Goal: Task Accomplishment & Management: Manage account settings

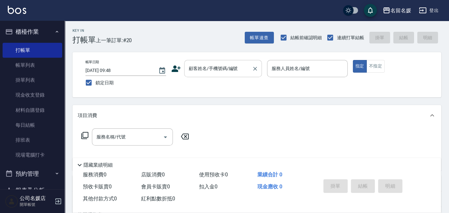
click at [218, 73] on input "顧客姓名/手機號碼/編號" at bounding box center [218, 68] width 62 height 11
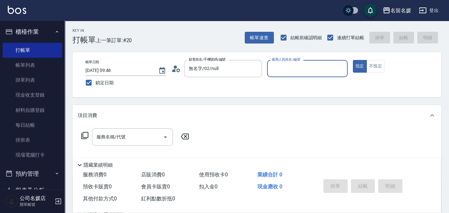
type input "新客人 姓名未設定/0/null"
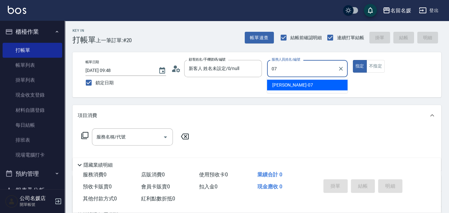
type input "07"
type button "true"
type input "廖佳惠-07"
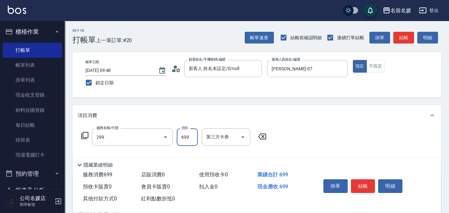
type input "滾珠洗髮699(299)"
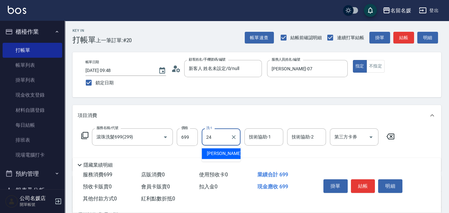
type input "張家惠-24"
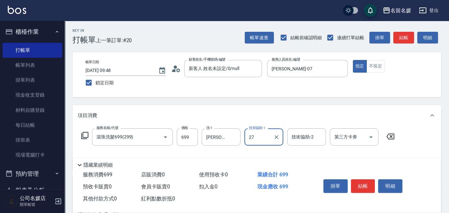
type input "274"
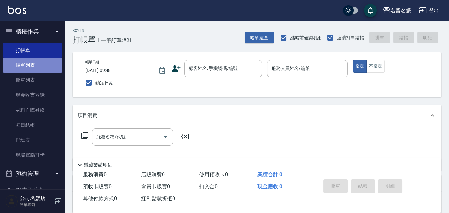
click at [47, 64] on link "帳單列表" at bounding box center [33, 65] width 60 height 15
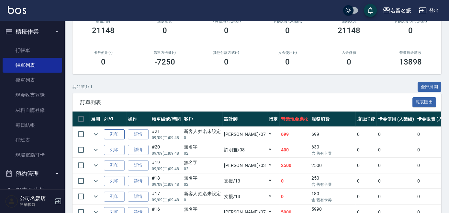
scroll to position [147, 0]
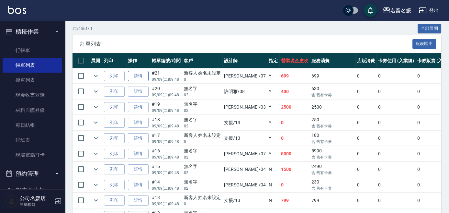
click at [138, 76] on link "詳情" at bounding box center [138, 76] width 21 height 10
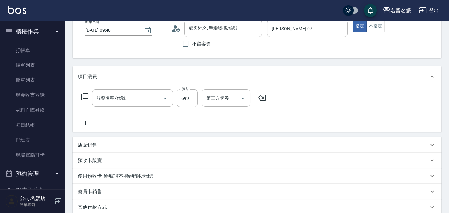
type input "2025/09/09 09:48"
type input "廖佳惠-07"
type input "滾珠洗髮699(299)"
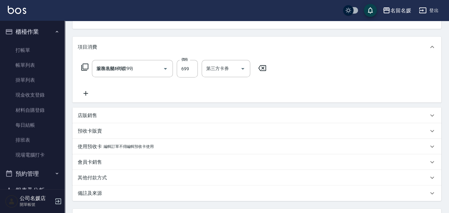
type input "新客人 姓名未設定/0/null"
click at [282, 69] on div "技術協助-1" at bounding box center [264, 68] width 39 height 17
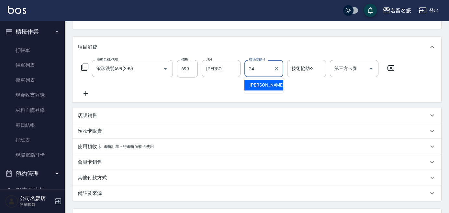
type input "張家惠-24"
click at [277, 33] on div "Order detail 帳單詳細 (21) 帳單速查 帳單日期 2025/09/09 09:48 顧客姓名/手機號碼/編號 新客人 姓名未設定/0/null…" at bounding box center [257, 109] width 385 height 317
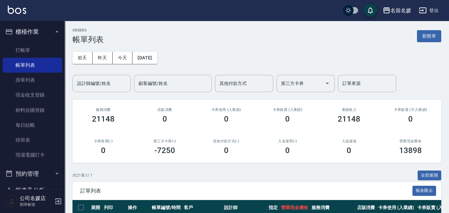
scroll to position [59, 0]
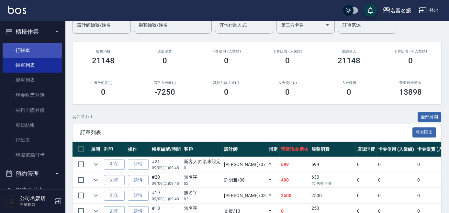
drag, startPoint x: 93, startPoint y: 163, endPoint x: 12, endPoint y: 56, distance: 133.9
click at [93, 163] on icon "expand row" at bounding box center [96, 164] width 8 height 8
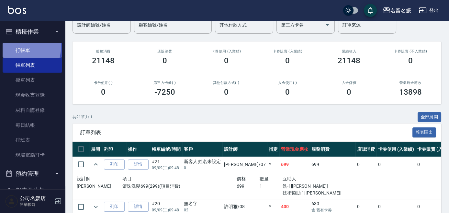
click at [12, 45] on link "打帳單" at bounding box center [33, 50] width 60 height 15
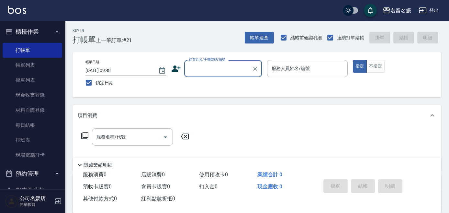
click at [198, 60] on div "顧客姓名/手機號碼/編號 顧客姓名/手機號碼/編號" at bounding box center [223, 68] width 78 height 17
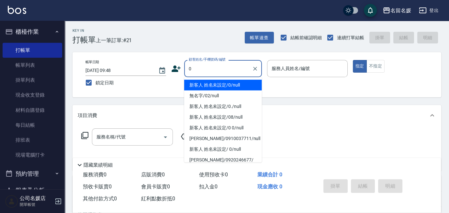
type input "0"
type input "04"
type input "新客人 姓名未設定/0/null"
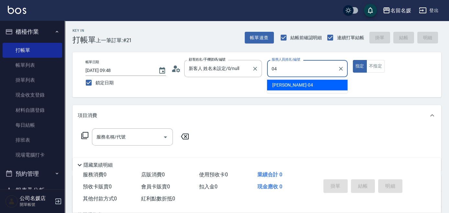
type input "04"
type button "true"
type input "葉沛琪-04"
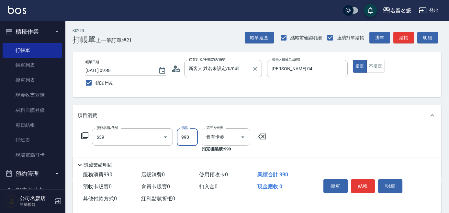
type input "(芙)蘆薈髮膜套卡(自材)(639)"
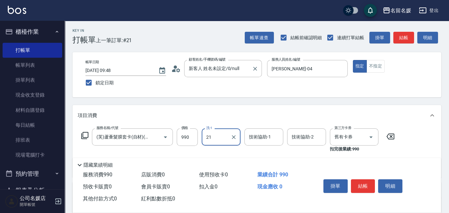
type input "21"
type input "2"
type input "許庭瑀-21"
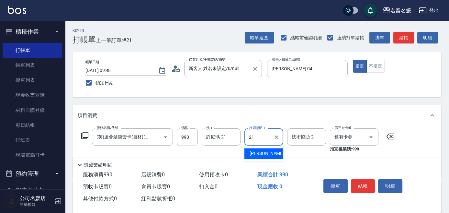
type input "許庭瑀-21"
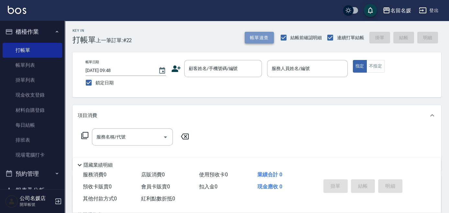
click at [258, 38] on button "帳單速查" at bounding box center [259, 38] width 29 height 12
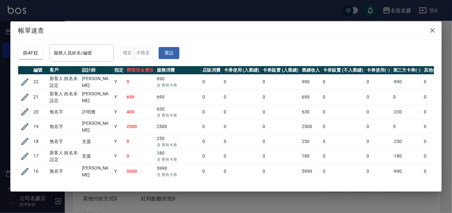
click at [23, 112] on icon "button" at bounding box center [24, 111] width 7 height 7
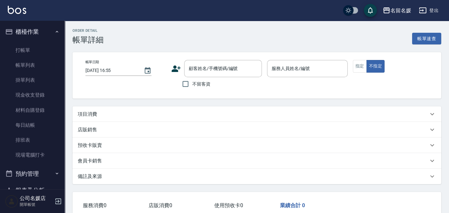
type input "2025/09/09 09:48"
type input "許明雅-08"
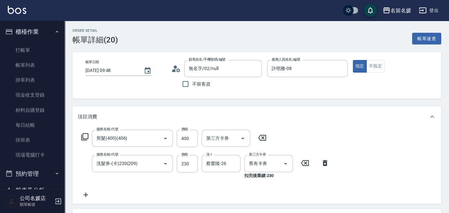
type input "無名字/02/null"
type input "剪髮(400)(406)"
type input "洗髮券-(卡)230(209)"
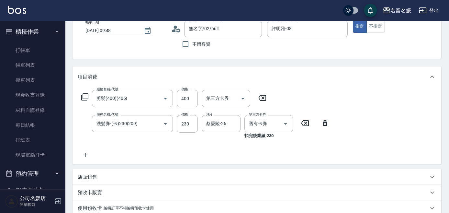
scroll to position [59, 0]
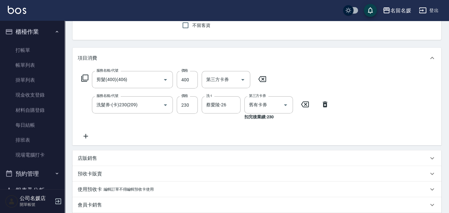
click at [100, 173] on p "預收卡販賣" at bounding box center [90, 173] width 24 height 7
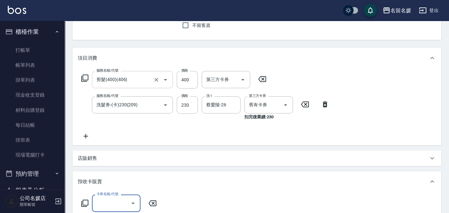
scroll to position [0, 0]
click at [85, 202] on icon at bounding box center [85, 203] width 8 height 8
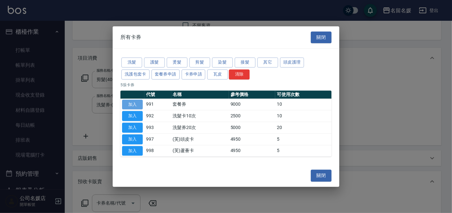
click at [135, 107] on button "加入" at bounding box center [132, 104] width 21 height 10
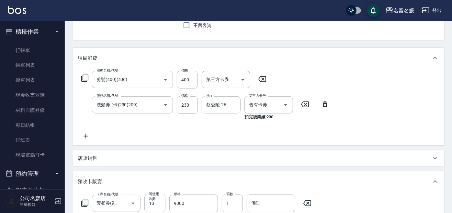
type input "套餐券(991)"
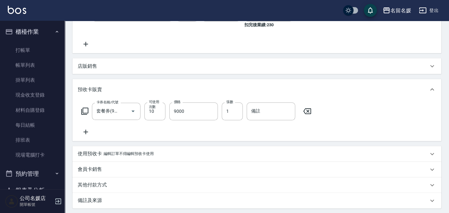
scroll to position [206, 0]
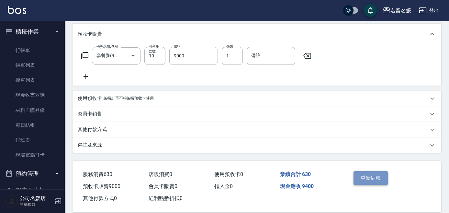
click at [360, 177] on button "重新結帳" at bounding box center [371, 178] width 34 height 14
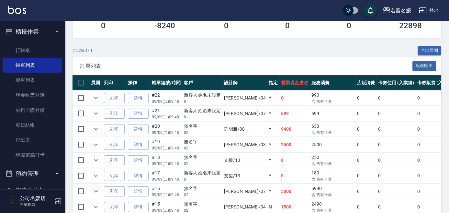
scroll to position [29, 0]
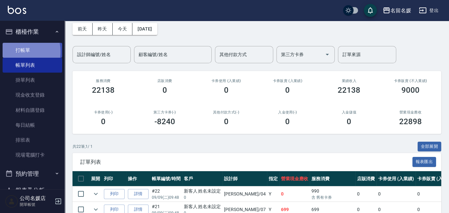
click at [16, 52] on link "打帳單" at bounding box center [33, 50] width 60 height 15
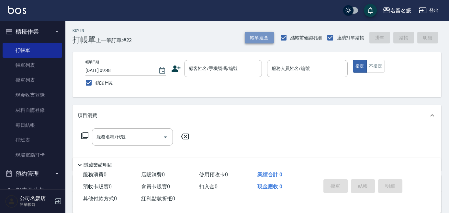
click at [261, 38] on button "帳單速查" at bounding box center [259, 38] width 29 height 12
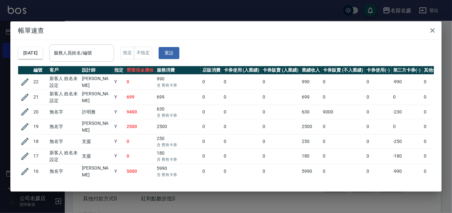
click at [85, 56] on div "服務人員姓名/編號 服務人員姓名/編號" at bounding box center [81, 52] width 65 height 17
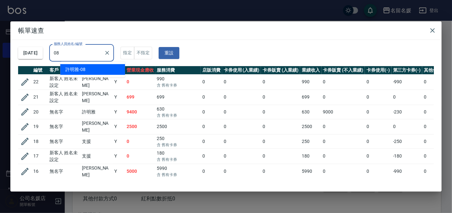
click at [112, 69] on div "許明雅 -08" at bounding box center [92, 69] width 65 height 11
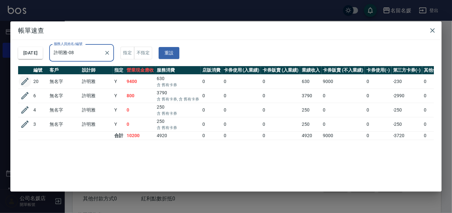
type input "許明雅-08"
click at [24, 80] on icon "button" at bounding box center [25, 81] width 10 height 10
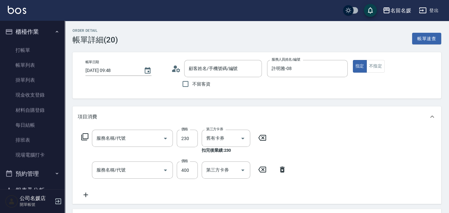
type input "2025/09/09 09:48"
type input "許明雅-08"
type input "洗髮券-(卡)230(209)"
type input "剪髮(400)(406)"
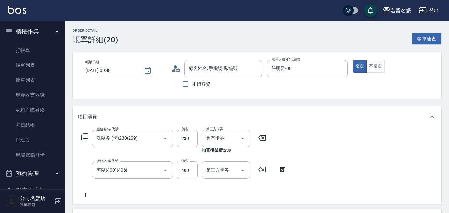
type input "無名字/02/null"
type input "套餐券(991)"
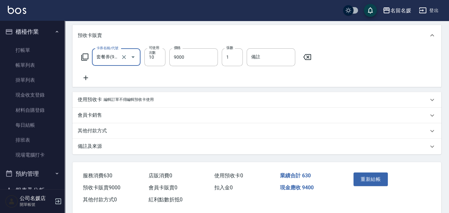
scroll to position [215, 0]
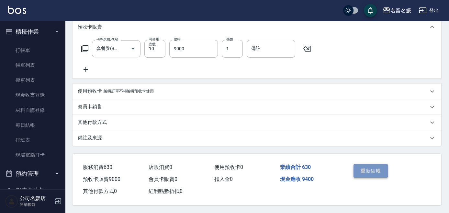
click at [369, 171] on button "重新結帳" at bounding box center [371, 171] width 34 height 14
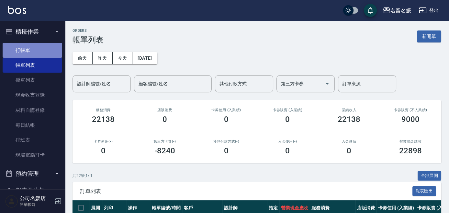
click at [41, 46] on link "打帳單" at bounding box center [33, 50] width 60 height 15
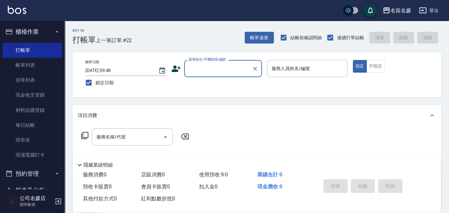
click at [216, 68] on input "顧客姓名/手機號碼/編號" at bounding box center [218, 68] width 62 height 11
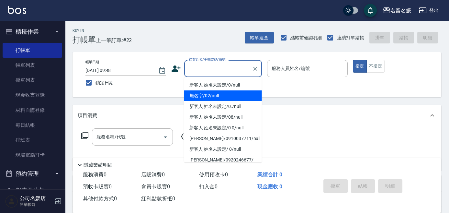
click at [225, 95] on li "無名字/02/null" at bounding box center [223, 95] width 78 height 11
type input "無名字/02/null"
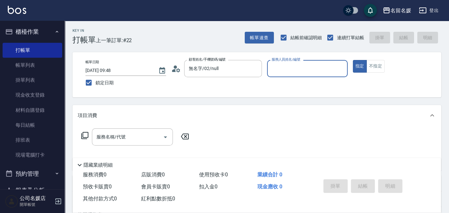
click at [298, 69] on input "服務人員姓名/編號" at bounding box center [307, 68] width 75 height 11
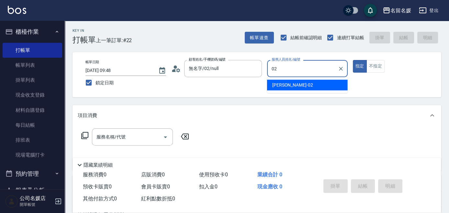
type input "02"
type button "true"
type input "劉冠伶-02"
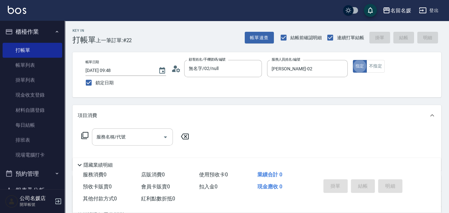
click at [149, 141] on input "服務名稱/代號" at bounding box center [127, 136] width 65 height 11
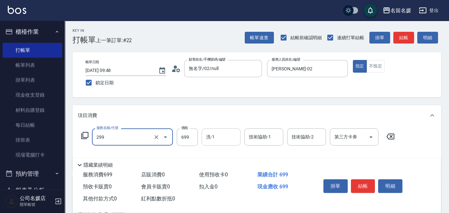
click at [227, 139] on input "洗-1" at bounding box center [221, 136] width 33 height 11
type input "滾珠洗髮699(299)"
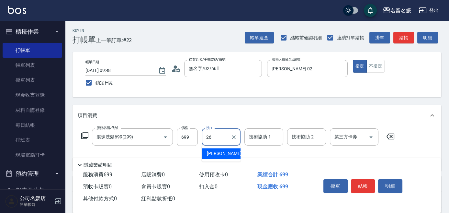
type input "蔡愛陵-26"
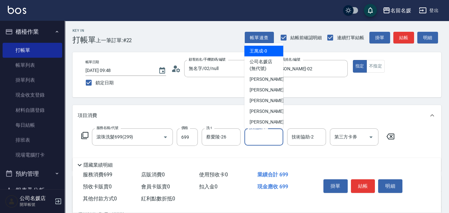
click at [260, 134] on input "技術協助-1" at bounding box center [264, 136] width 33 height 11
click at [392, 135] on icon at bounding box center [391, 136] width 8 height 6
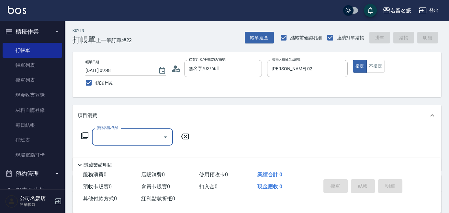
click at [141, 141] on input "服務名稱/代號" at bounding box center [127, 136] width 65 height 11
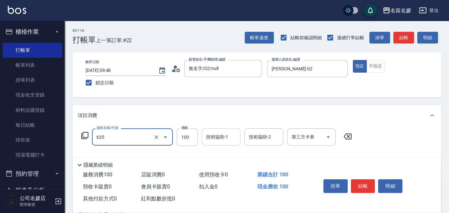
type input "煥彩.玻酸.晶膜.水療(635)"
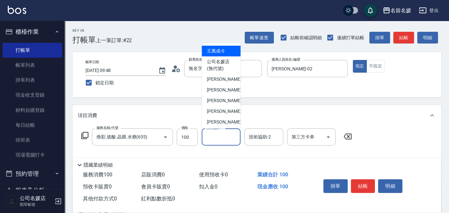
click at [223, 138] on div "技術協助-1 技術協助-1" at bounding box center [221, 136] width 39 height 17
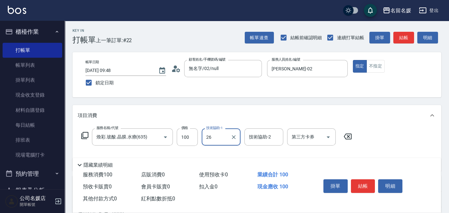
type input "蔡愛陵-26"
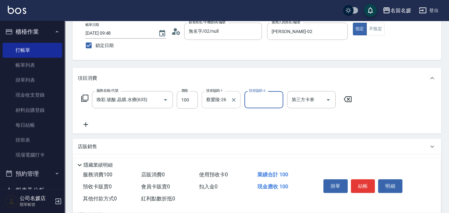
scroll to position [59, 0]
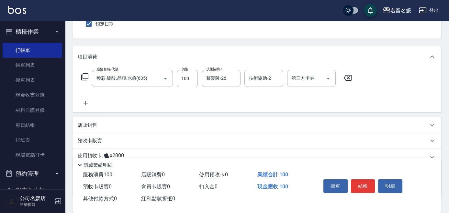
click at [88, 103] on icon at bounding box center [86, 103] width 16 height 8
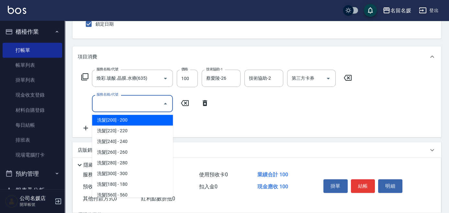
click at [122, 103] on input "服務名稱/代號" at bounding box center [127, 103] width 65 height 11
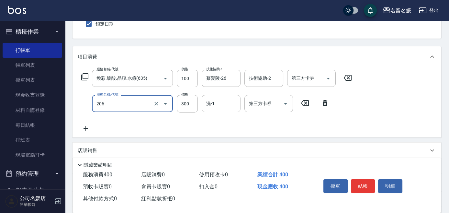
click at [228, 105] on input "洗-1" at bounding box center [221, 103] width 33 height 11
type input "洗髮[300](206)"
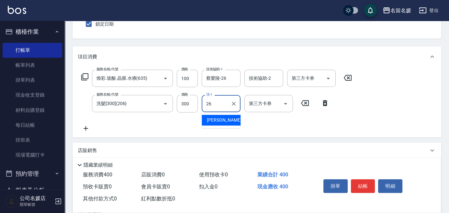
type input "蔡愛陵-26"
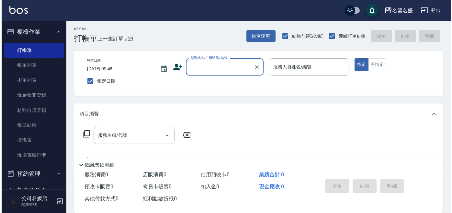
scroll to position [0, 0]
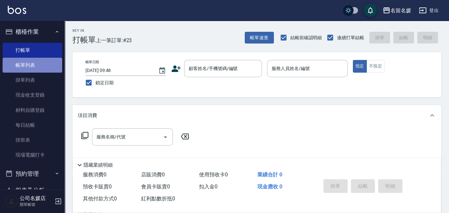
click at [41, 66] on link "帳單列表" at bounding box center [33, 65] width 60 height 15
click at [49, 67] on link "帳單列表" at bounding box center [33, 65] width 60 height 15
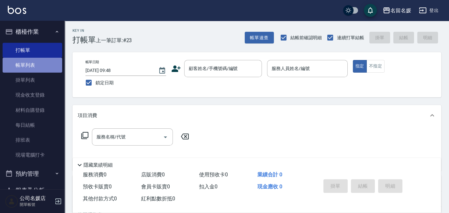
click at [49, 67] on link "帳單列表" at bounding box center [33, 65] width 60 height 15
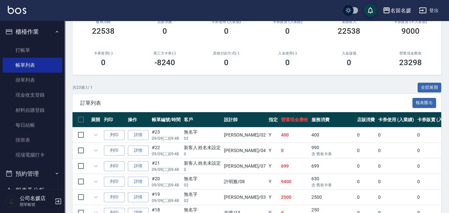
scroll to position [118, 0]
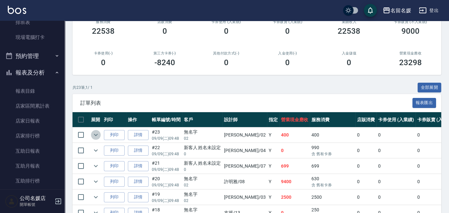
click at [92, 134] on icon "expand row" at bounding box center [96, 135] width 8 height 8
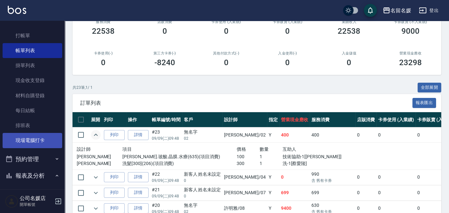
scroll to position [0, 0]
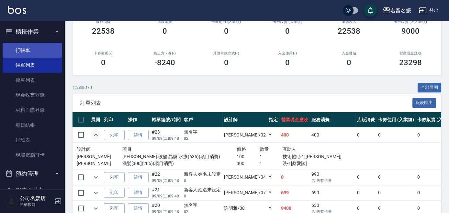
click at [34, 43] on link "打帳單" at bounding box center [33, 50] width 60 height 15
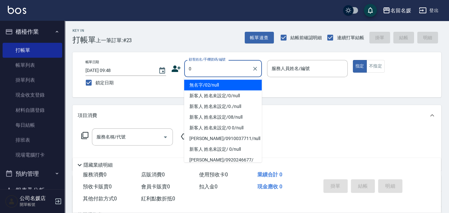
type input "無名字/02/null"
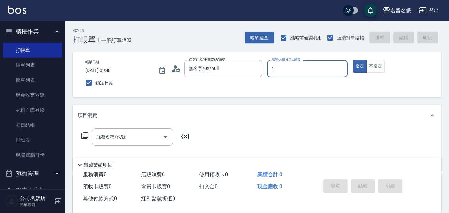
type input "13"
type button "true"
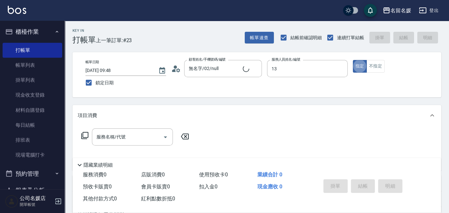
type input "支援-13"
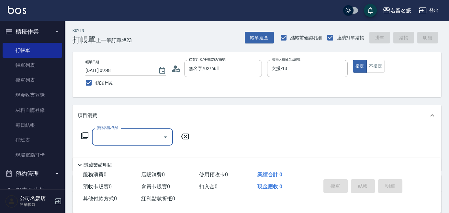
type input "新客人 姓名未設定/0/null"
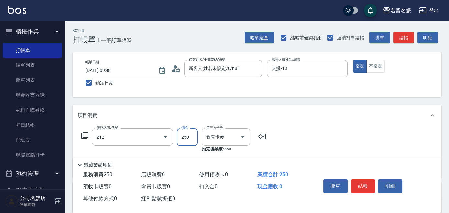
type input "洗髮券-(卡)250(212)"
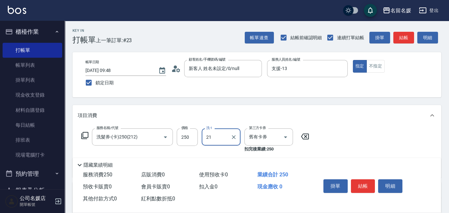
type input "許庭瑀-21"
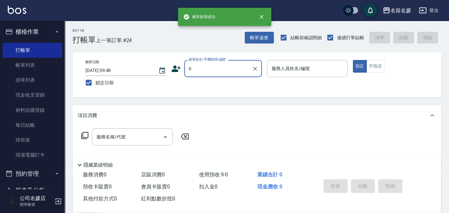
type input "無名字/02/null"
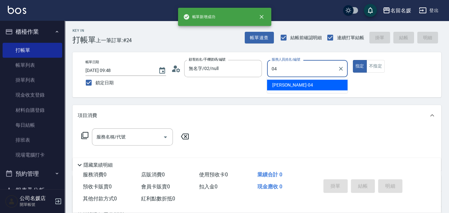
type input "葉沛琪-04"
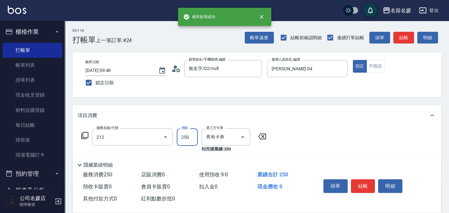
type input "洗髮券-(卡)250(212)"
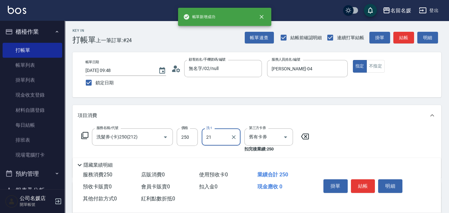
type input "許庭瑀-21"
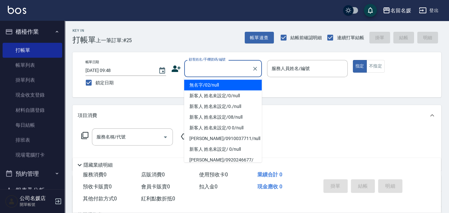
click at [207, 69] on input "顧客姓名/手機號碼/編號" at bounding box center [218, 68] width 62 height 11
drag, startPoint x: 226, startPoint y: 86, endPoint x: 295, endPoint y: 67, distance: 72.0
click at [226, 87] on li "無名字/02/null" at bounding box center [223, 85] width 78 height 11
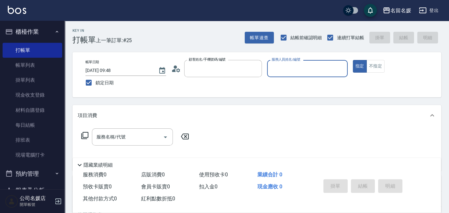
type input "無名字/02/null"
drag, startPoint x: 296, startPoint y: 67, endPoint x: 297, endPoint y: 71, distance: 3.9
click at [296, 72] on input "服務人員姓名/編號" at bounding box center [307, 68] width 75 height 11
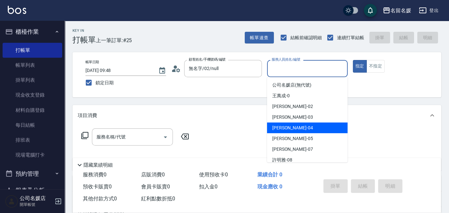
click at [297, 127] on div "葉沛琪 -04" at bounding box center [307, 127] width 81 height 11
type input "葉沛琪-04"
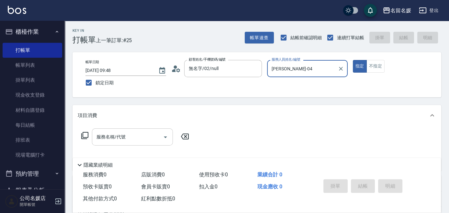
click at [139, 136] on input "服務名稱/代號" at bounding box center [127, 136] width 65 height 11
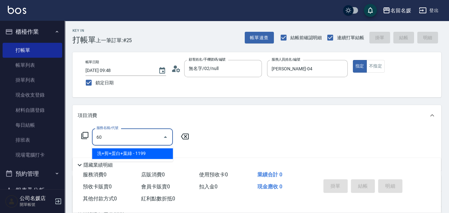
type input "6"
click at [134, 153] on span "洗髮[300] - 300" at bounding box center [132, 153] width 81 height 11
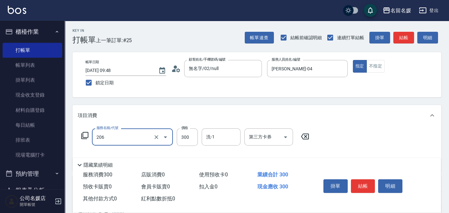
drag, startPoint x: 131, startPoint y: 138, endPoint x: 135, endPoint y: 145, distance: 7.8
click at [132, 140] on input "206" at bounding box center [123, 136] width 57 height 11
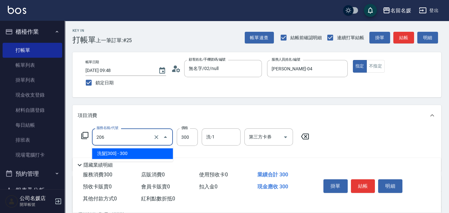
drag, startPoint x: 140, startPoint y: 154, endPoint x: 184, endPoint y: 150, distance: 44.3
click at [141, 154] on span "洗髮[300] - 300" at bounding box center [132, 153] width 81 height 11
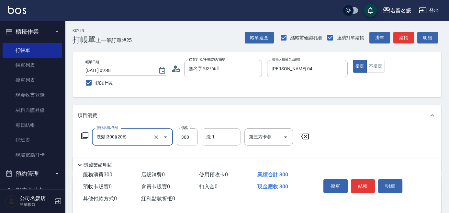
type input "洗髮[300](206)"
click at [230, 137] on input "洗-1" at bounding box center [221, 136] width 33 height 11
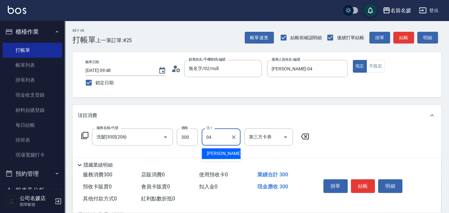
click at [229, 155] on div "葉沛琪 -04" at bounding box center [221, 153] width 39 height 11
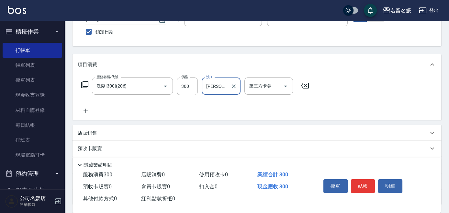
scroll to position [59, 0]
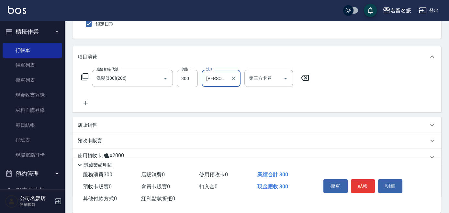
type input "葉沛琪-04"
click at [87, 101] on icon at bounding box center [86, 103] width 16 height 8
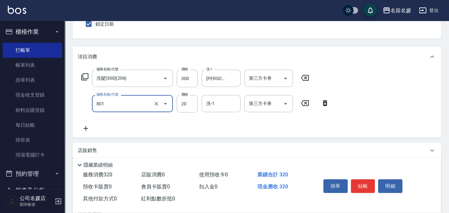
click at [126, 105] on input "801" at bounding box center [123, 103] width 57 height 11
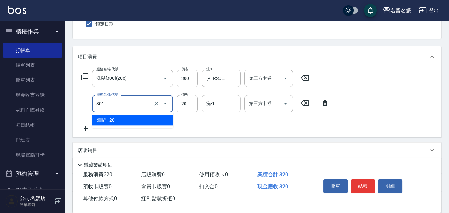
drag, startPoint x: 151, startPoint y: 119, endPoint x: 206, endPoint y: 110, distance: 56.2
click at [158, 119] on span "潤絲 - 20" at bounding box center [132, 120] width 81 height 11
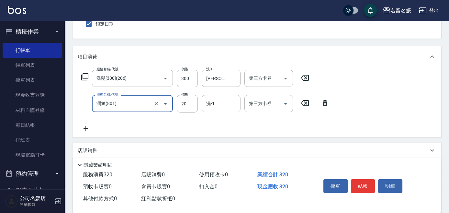
type input "潤絲(801)"
click at [219, 105] on input "洗-1" at bounding box center [221, 103] width 33 height 11
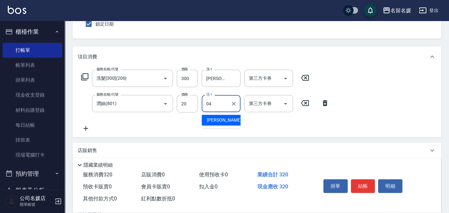
click at [228, 121] on div "葉沛琪 -04" at bounding box center [221, 120] width 39 height 11
type input "葉沛琪-04"
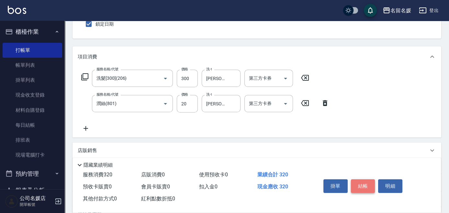
click at [366, 184] on button "結帳" at bounding box center [363, 186] width 24 height 14
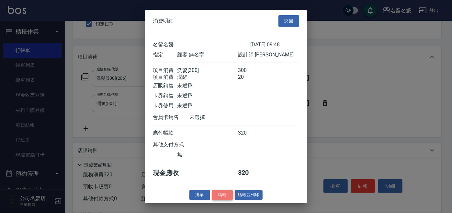
click at [225, 196] on button "結帳" at bounding box center [222, 195] width 21 height 10
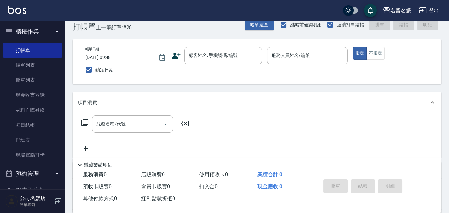
scroll to position [0, 0]
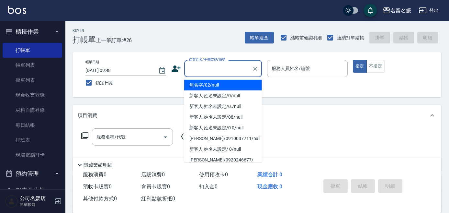
click at [236, 71] on input "顧客姓名/手機號碼/編號" at bounding box center [218, 68] width 62 height 11
drag, startPoint x: 229, startPoint y: 81, endPoint x: 281, endPoint y: 69, distance: 52.7
click at [230, 81] on li "無名字/02/null" at bounding box center [223, 85] width 78 height 11
type input "無名字/02/null"
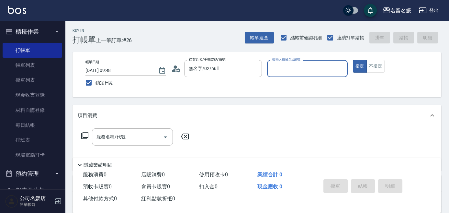
click at [281, 68] on input "服務人員姓名/編號" at bounding box center [307, 68] width 75 height 11
click at [299, 71] on input "服務人員姓名/編號" at bounding box center [307, 68] width 75 height 11
click at [294, 67] on input "服務人員姓名/編號" at bounding box center [307, 68] width 75 height 11
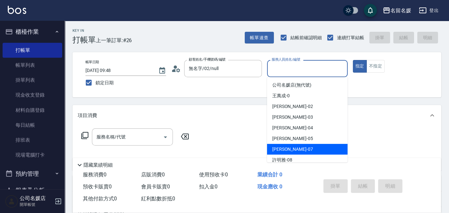
click at [292, 148] on span "廖佳惠 -07" at bounding box center [292, 149] width 41 height 7
type input "廖佳惠-07"
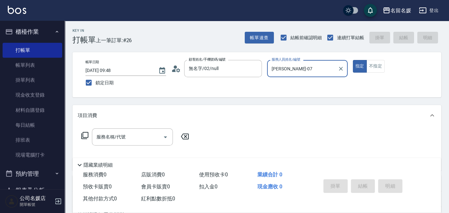
click at [86, 133] on icon at bounding box center [85, 136] width 8 height 8
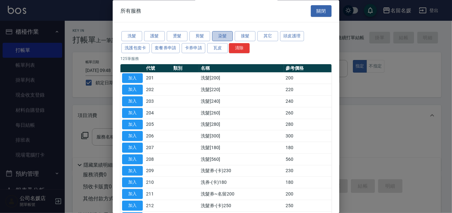
click at [215, 34] on button "染髮" at bounding box center [222, 36] width 21 height 10
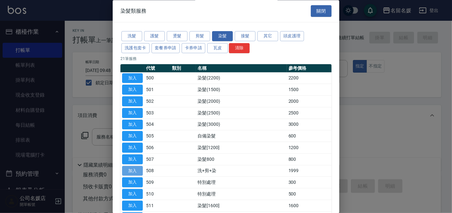
click at [133, 170] on button "加入" at bounding box center [132, 171] width 21 height 10
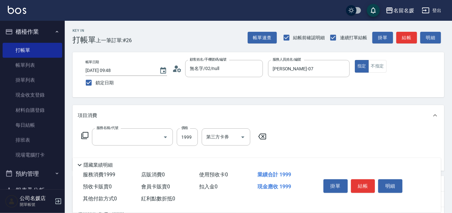
type input "洗+剪+染(508)"
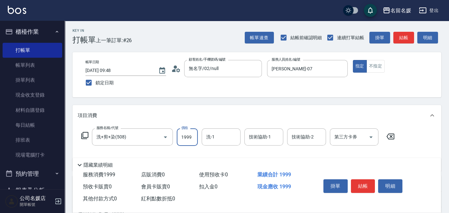
click at [192, 139] on input "1999" at bounding box center [187, 136] width 21 height 17
type input "2000"
click at [233, 136] on input "洗-1" at bounding box center [221, 136] width 33 height 11
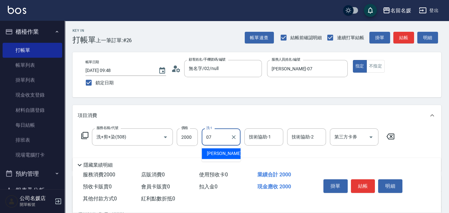
drag, startPoint x: 229, startPoint y: 154, endPoint x: 266, endPoint y: 137, distance: 40.3
click at [229, 154] on div "廖佳惠 -07" at bounding box center [221, 153] width 39 height 11
type input "廖佳惠-07"
click at [266, 137] on div "技術協助-1 技術協助-1" at bounding box center [264, 136] width 39 height 17
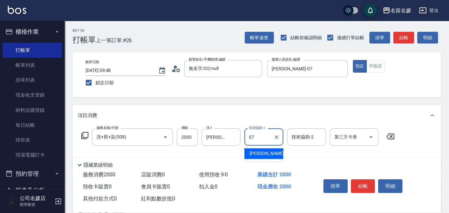
click at [257, 154] on span "廖佳惠 -07" at bounding box center [270, 153] width 41 height 7
type input "廖佳惠-07"
click at [86, 135] on icon at bounding box center [85, 136] width 8 height 8
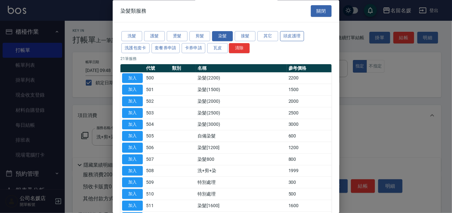
click at [293, 37] on button "頭皮護理" at bounding box center [292, 36] width 24 height 10
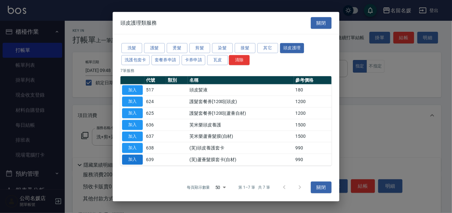
click at [128, 158] on button "加入" at bounding box center [132, 160] width 21 height 10
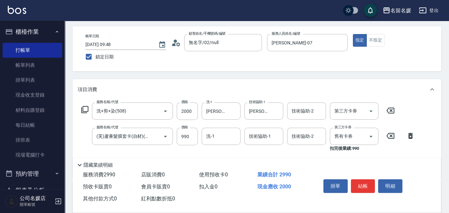
scroll to position [29, 0]
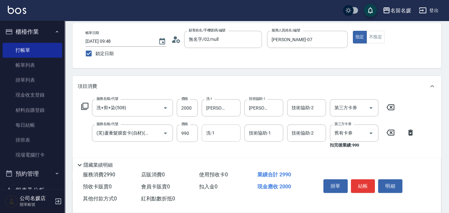
click at [222, 136] on input "洗-1" at bounding box center [221, 132] width 33 height 11
click at [212, 147] on span "廖佳惠 -07" at bounding box center [227, 149] width 41 height 7
type input "廖佳惠-07"
click at [264, 132] on div "技術協助-1 技術協助-1" at bounding box center [264, 132] width 39 height 17
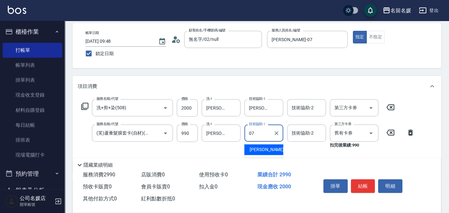
click at [263, 147] on span "廖佳惠 -07" at bounding box center [270, 149] width 41 height 7
type input "廖佳惠-07"
click at [343, 133] on input "舊有卡券" at bounding box center [345, 132] width 25 height 11
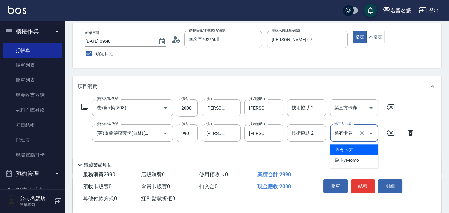
click at [351, 148] on span "舊有卡券" at bounding box center [354, 149] width 49 height 11
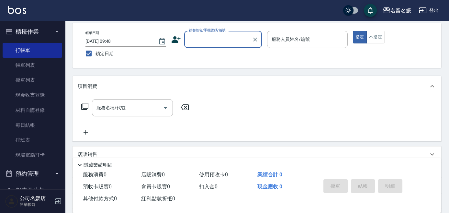
scroll to position [0, 0]
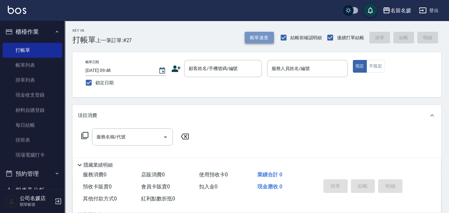
click at [256, 38] on button "帳單速查" at bounding box center [259, 38] width 29 height 12
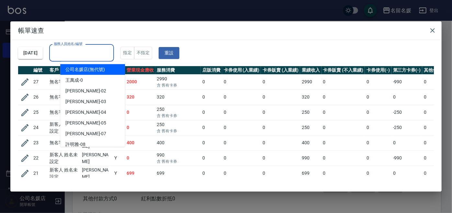
click at [108, 50] on input "服務人員姓名/編號" at bounding box center [81, 52] width 59 height 11
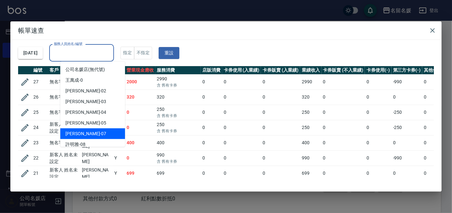
click at [92, 135] on div "廖佳惠 -07" at bounding box center [92, 133] width 65 height 11
type input "廖佳惠-07"
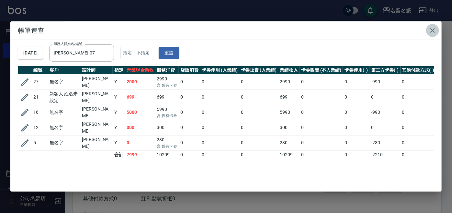
click at [434, 29] on icon "button" at bounding box center [433, 30] width 5 height 5
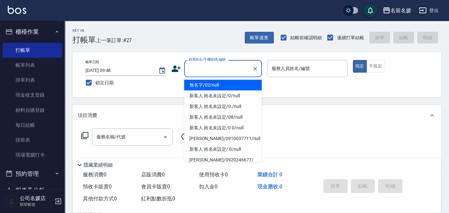
click at [214, 71] on input "顧客姓名/手機號碼/編號" at bounding box center [218, 68] width 62 height 11
drag, startPoint x: 224, startPoint y: 84, endPoint x: 285, endPoint y: 69, distance: 63.0
click at [225, 84] on li "無名字/02/null" at bounding box center [223, 85] width 78 height 11
click at [285, 69] on label "服務人員姓名/編號" at bounding box center [291, 68] width 38 height 6
click at [285, 69] on input "服務人員姓名/編號" at bounding box center [307, 68] width 75 height 11
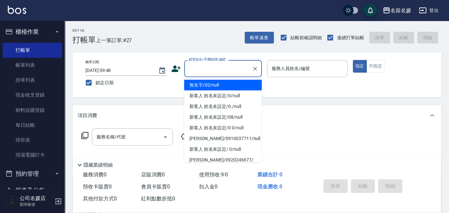
type input "無名字/02/null"
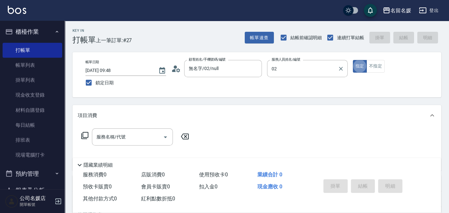
type input "劉冠伶-02"
click at [136, 143] on div "服務名稱/代號" at bounding box center [132, 136] width 81 height 17
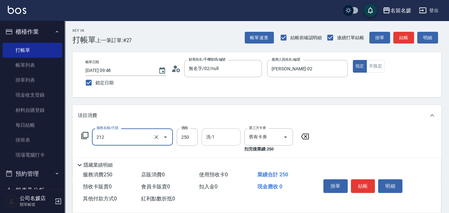
click at [228, 139] on input "洗-1" at bounding box center [221, 136] width 33 height 11
type input "洗髮券-(卡)250(212)"
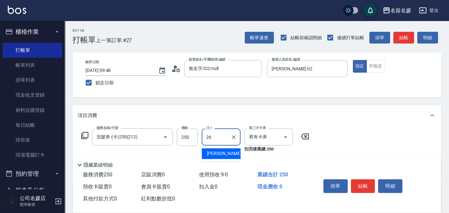
type input "蔡愛陵-26"
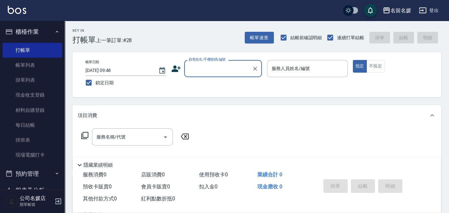
click at [203, 67] on input "顧客姓名/手機號碼/編號" at bounding box center [218, 68] width 62 height 11
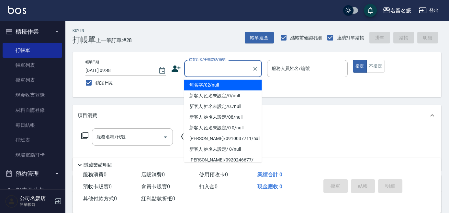
click at [223, 84] on li "無名字/02/null" at bounding box center [223, 85] width 78 height 11
type input "無名字/02/null"
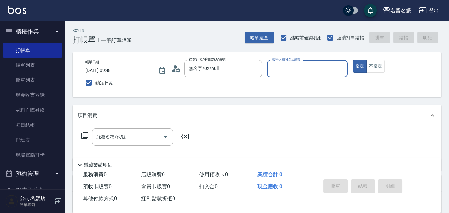
click at [307, 71] on input "服務人員姓名/編號" at bounding box center [307, 68] width 75 height 11
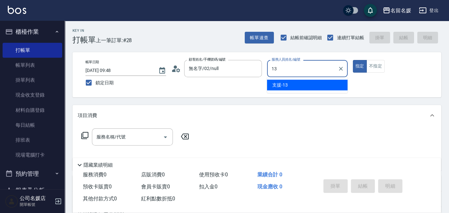
type input "支援-13"
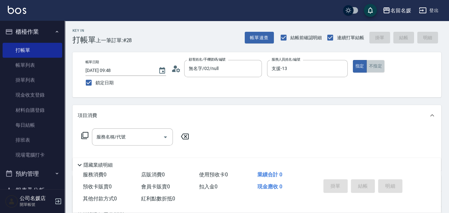
click at [381, 66] on button "不指定" at bounding box center [376, 66] width 18 height 13
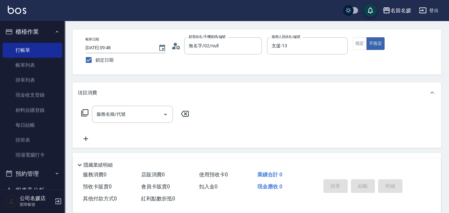
scroll to position [29, 0]
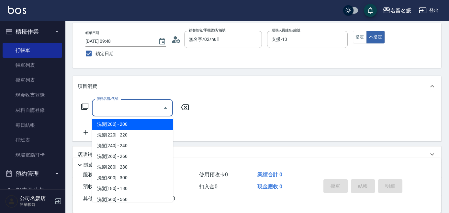
click at [142, 110] on input "服務名稱/代號" at bounding box center [127, 107] width 65 height 11
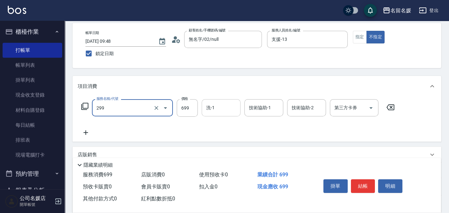
click at [226, 106] on input "洗-1" at bounding box center [221, 107] width 33 height 11
type input "滾珠洗髮699(299)"
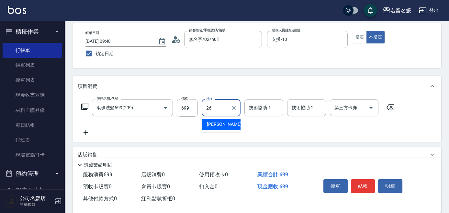
type input "蔡愛陵-26"
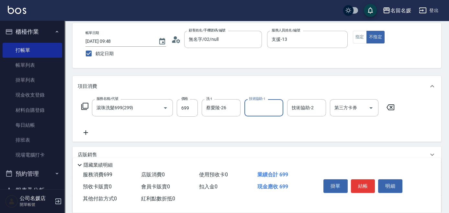
click at [253, 105] on input "技術協助-1" at bounding box center [264, 107] width 33 height 11
type input "蔡愛陵-26"
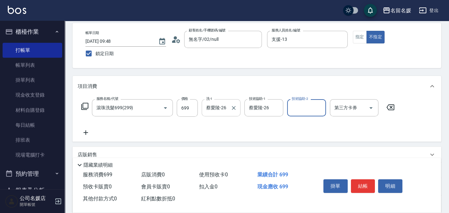
scroll to position [59, 0]
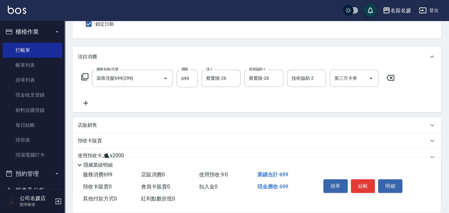
click at [88, 99] on icon at bounding box center [86, 103] width 16 height 8
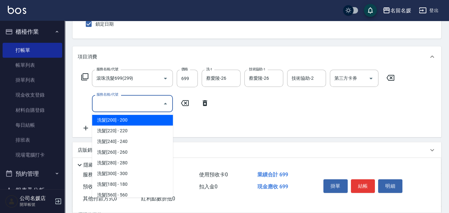
click at [116, 101] on input "服務名稱/代號" at bounding box center [127, 103] width 65 height 11
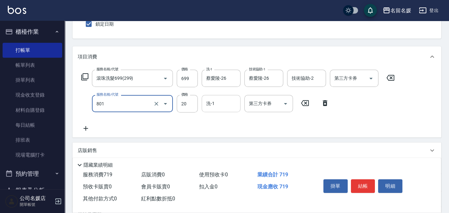
click at [223, 102] on input "洗-1" at bounding box center [221, 103] width 33 height 11
type input "潤絲(801)"
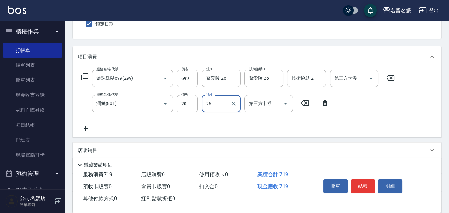
type input "蔡愛陵-26"
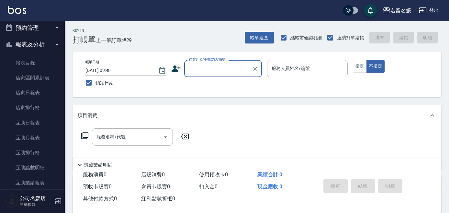
scroll to position [177, 0]
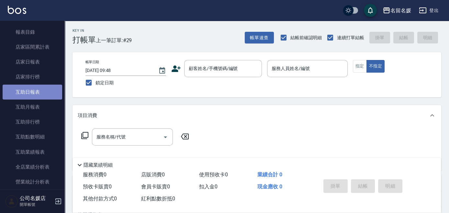
click at [42, 89] on link "互助日報表" at bounding box center [33, 92] width 60 height 15
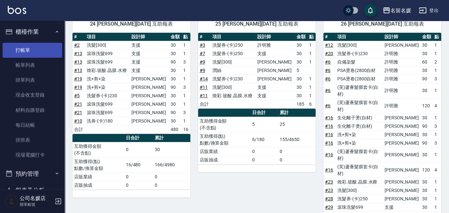
click at [31, 50] on link "打帳單" at bounding box center [33, 50] width 60 height 15
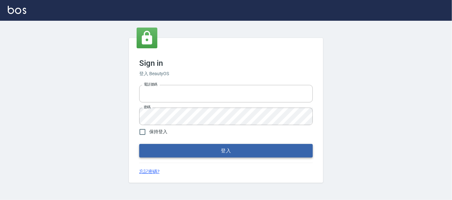
type input "0227605235"
click at [177, 155] on button "登入" at bounding box center [226, 151] width 174 height 14
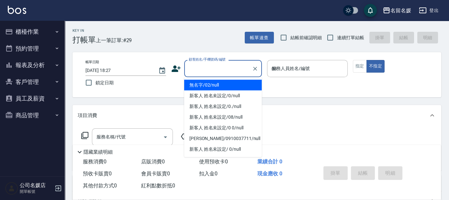
type input "03"
type button "false"
type input "無名字/02/null"
type input "[PERSON_NAME]-03"
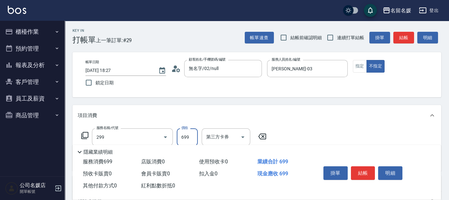
type input "滾珠洗髮699(299)"
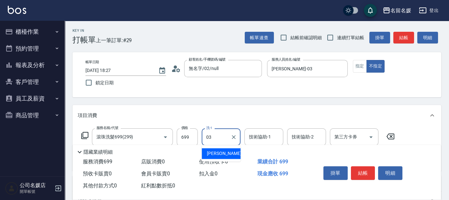
type input "[PERSON_NAME]-03"
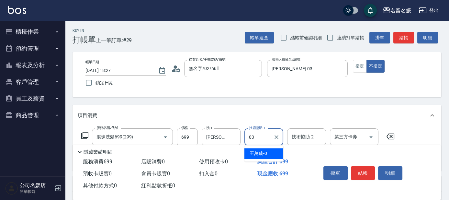
type input "[PERSON_NAME]-03"
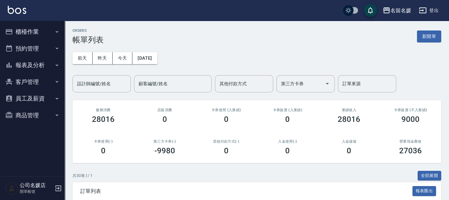
click at [22, 34] on button "櫃檯作業" at bounding box center [33, 31] width 60 height 17
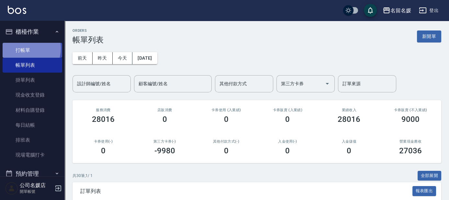
click at [24, 48] on link "打帳單" at bounding box center [33, 50] width 60 height 15
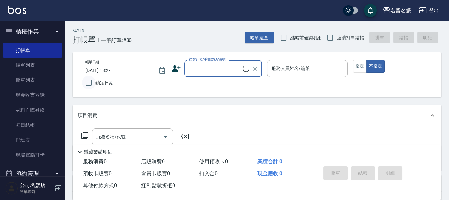
click at [91, 83] on input "鎖定日期" at bounding box center [89, 83] width 14 height 14
checkbox input "true"
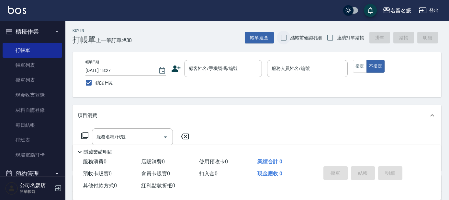
click at [283, 41] on input "結帳前確認明細" at bounding box center [284, 38] width 14 height 14
checkbox input "true"
click at [332, 39] on input "連續打單結帳" at bounding box center [331, 38] width 14 height 14
checkbox input "true"
click at [208, 65] on div "顧客姓名/手機號碼/編號 顧客姓名/手機號碼/編號" at bounding box center [223, 68] width 78 height 17
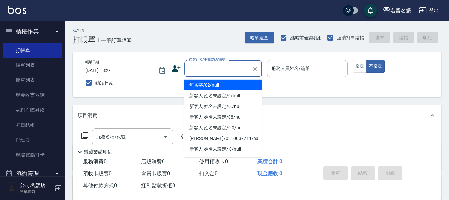
click at [218, 88] on li "無名字/02/null" at bounding box center [223, 85] width 78 height 11
type input "無名字/02/null"
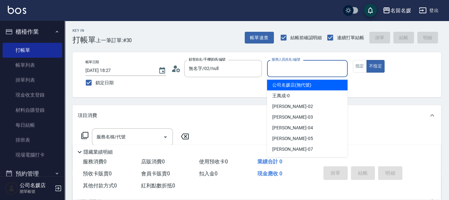
click at [291, 66] on input "服務人員姓名/編號" at bounding box center [307, 68] width 75 height 11
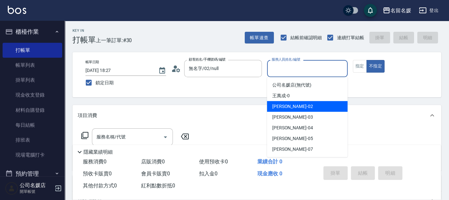
click at [290, 106] on span "劉冠伶 -02" at bounding box center [282, 106] width 20 height 7
type input "[PERSON_NAME]-02"
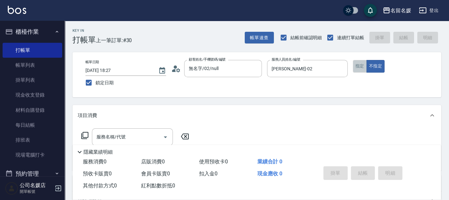
click at [357, 62] on button "指定" at bounding box center [360, 66] width 14 height 13
drag, startPoint x: 85, startPoint y: 127, endPoint x: 88, endPoint y: 129, distance: 4.3
click at [88, 129] on div "項目消費 服務名稱/代號 服務名稱/代號" at bounding box center [257, 137] width 369 height 65
click at [87, 132] on icon at bounding box center [85, 136] width 8 height 8
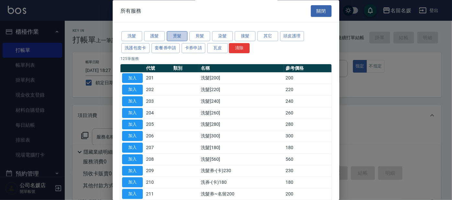
click at [173, 35] on button "燙髮" at bounding box center [177, 36] width 21 height 10
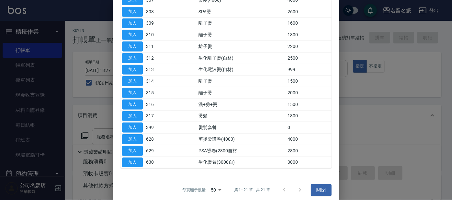
scroll to position [149, 0]
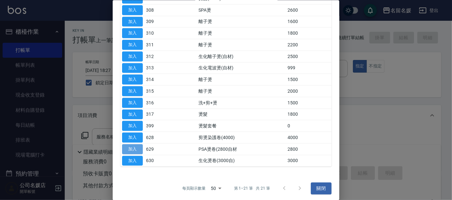
click at [138, 144] on button "加入" at bounding box center [132, 149] width 21 height 10
type input "PSA燙卷(2800自材(629)"
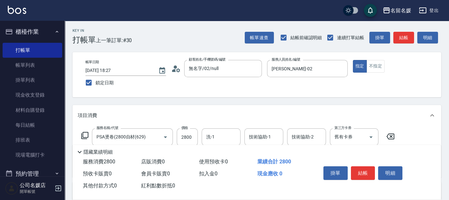
click at [82, 133] on icon at bounding box center [85, 136] width 8 height 8
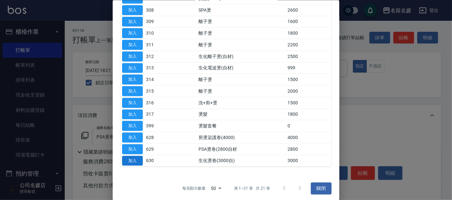
click at [132, 159] on button "加入" at bounding box center [132, 161] width 21 height 10
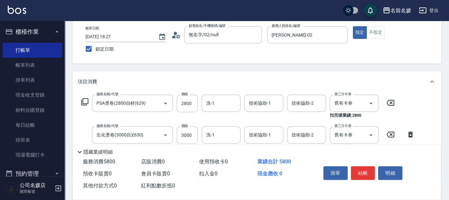
scroll to position [59, 0]
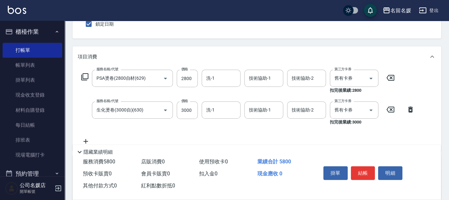
click at [390, 79] on icon at bounding box center [391, 78] width 8 height 6
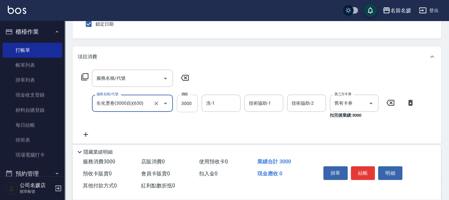
click at [192, 102] on input "3000" at bounding box center [187, 103] width 21 height 17
type input "3500"
click at [212, 101] on div "洗-1 洗-1" at bounding box center [221, 103] width 39 height 17
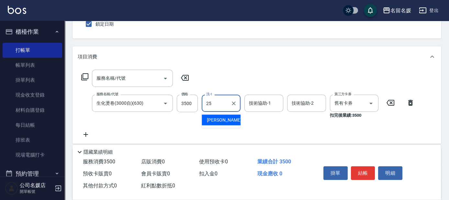
type input "楊瑋萱-25"
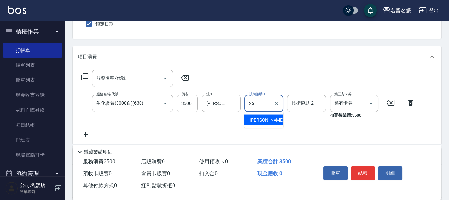
type input "楊瑋萱-25"
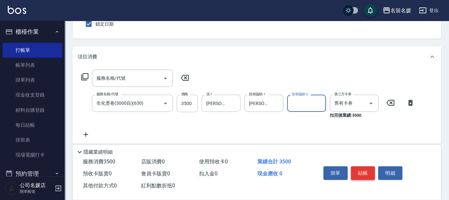
click at [359, 175] on button "結帳" at bounding box center [363, 173] width 24 height 14
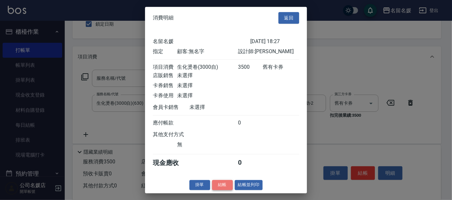
click at [224, 188] on button "結帳" at bounding box center [222, 185] width 21 height 10
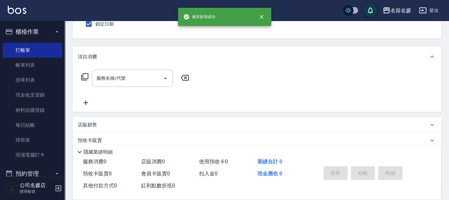
scroll to position [0, 0]
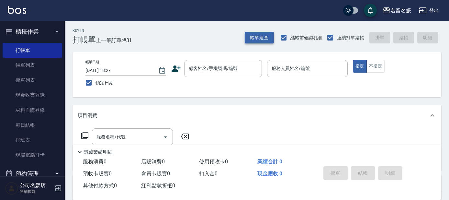
click at [258, 35] on button "帳單速查" at bounding box center [259, 38] width 29 height 12
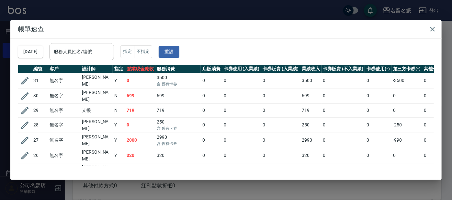
click at [102, 50] on input "服務人員姓名/編號" at bounding box center [81, 51] width 59 height 11
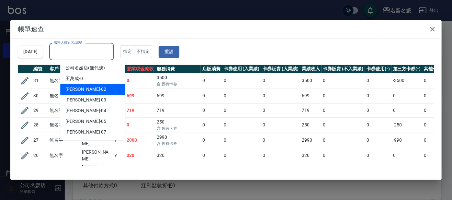
click at [106, 89] on div "劉冠伶 -02" at bounding box center [92, 89] width 65 height 11
type input "[PERSON_NAME]-02"
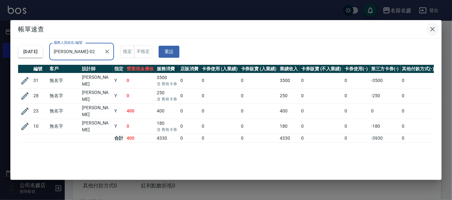
click at [430, 29] on icon "button" at bounding box center [433, 29] width 8 height 8
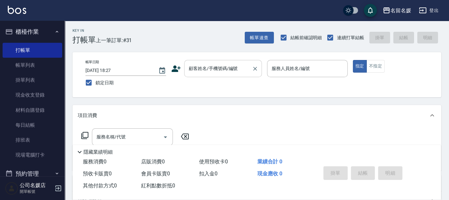
click at [219, 66] on div "顧客姓名/手機號碼/編號 顧客姓名/手機號碼/編號" at bounding box center [223, 68] width 78 height 17
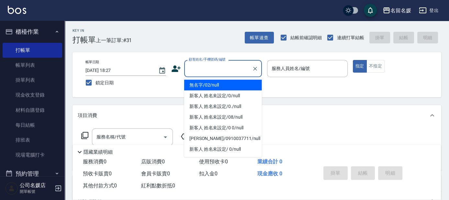
click at [217, 85] on li "無名字/02/null" at bounding box center [223, 85] width 78 height 11
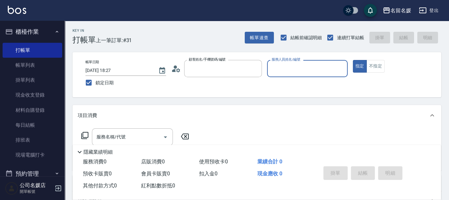
type input "無名字/02/null"
drag, startPoint x: 291, startPoint y: 67, endPoint x: 281, endPoint y: 64, distance: 10.7
click at [291, 66] on input "服務人員姓名/編號" at bounding box center [307, 68] width 75 height 11
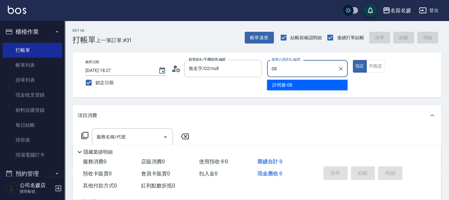
click at [280, 87] on span "[PERSON_NAME]-08" at bounding box center [292, 85] width 41 height 7
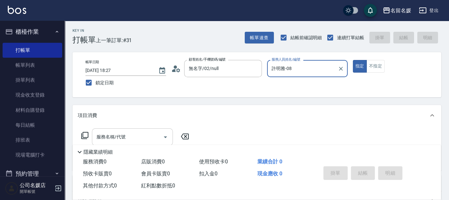
type input "許明雅-08"
click at [155, 132] on input "服務名稱/代號" at bounding box center [127, 136] width 65 height 11
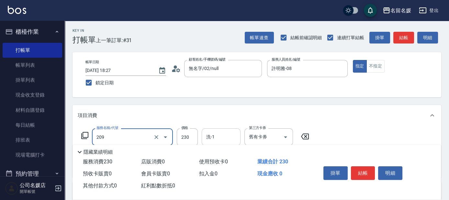
click at [228, 138] on input "洗-1" at bounding box center [221, 136] width 33 height 11
type input "洗髮券-(卡)230(209)"
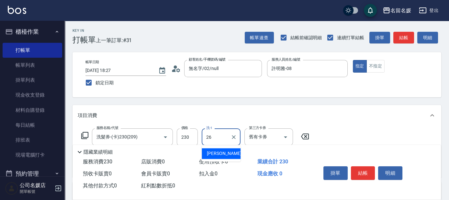
click at [218, 157] on div "蔡愛陵 -26" at bounding box center [221, 153] width 39 height 11
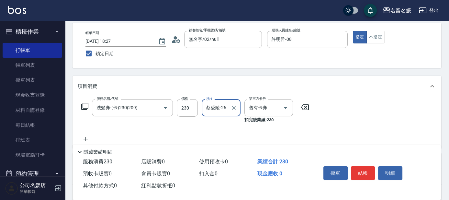
type input "蔡愛陵-26"
click at [87, 139] on icon at bounding box center [86, 139] width 16 height 8
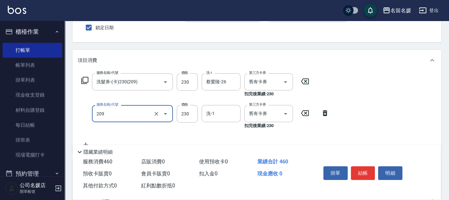
scroll to position [88, 0]
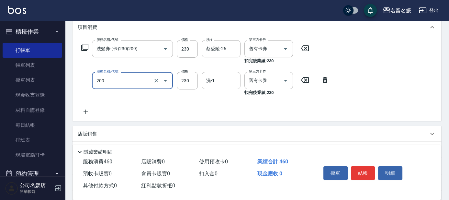
click at [221, 82] on input "洗-1" at bounding box center [221, 80] width 33 height 11
type input "洗髮券-(卡)230(209)"
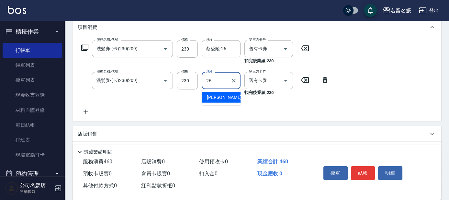
click at [215, 95] on span "蔡愛陵 -26" at bounding box center [227, 97] width 41 height 7
type input "蔡愛陵-26"
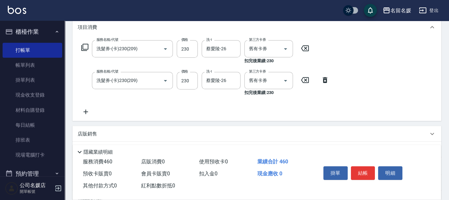
drag, startPoint x: 86, startPoint y: 110, endPoint x: 83, endPoint y: 82, distance: 28.9
click at [86, 110] on icon at bounding box center [86, 112] width 5 height 5
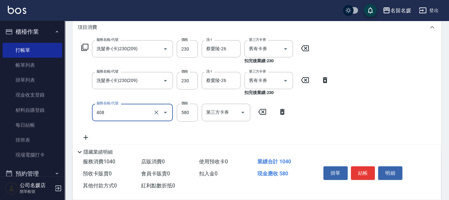
click at [120, 114] on input "408" at bounding box center [123, 112] width 57 height 11
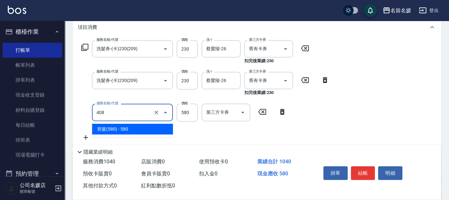
click at [119, 131] on span "剪髮(580) - 580" at bounding box center [132, 129] width 81 height 11
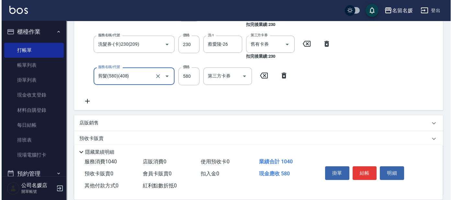
scroll to position [147, 0]
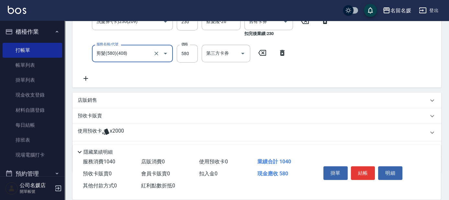
type input "剪髮(580)(408)"
click at [85, 78] on icon at bounding box center [86, 78] width 5 height 5
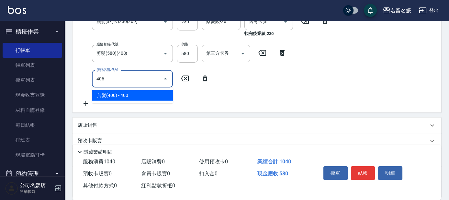
click at [147, 92] on span "剪髮(400) - 400" at bounding box center [132, 95] width 81 height 11
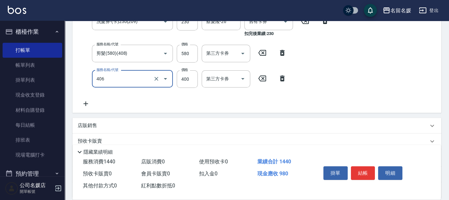
type input "剪髮(400)(406)"
click at [86, 104] on icon at bounding box center [86, 104] width 16 height 8
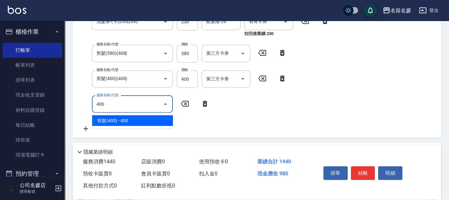
click at [124, 120] on span "剪髮(400) - 400" at bounding box center [132, 120] width 81 height 11
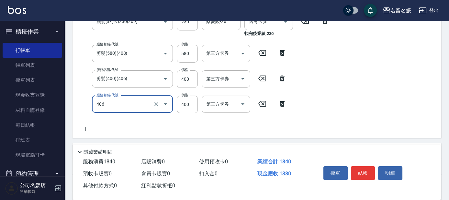
click at [128, 102] on input "406" at bounding box center [123, 103] width 57 height 11
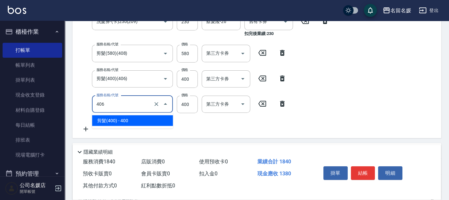
drag, startPoint x: 134, startPoint y: 119, endPoint x: 329, endPoint y: 163, distance: 200.0
click at [134, 120] on span "剪髮(400) - 400" at bounding box center [132, 120] width 81 height 11
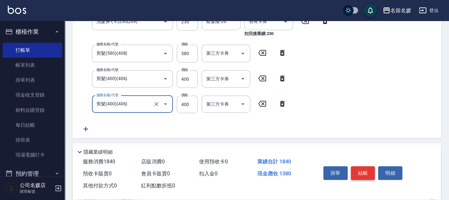
type input "剪髮(400)(406)"
click at [364, 168] on button "結帳" at bounding box center [363, 173] width 24 height 14
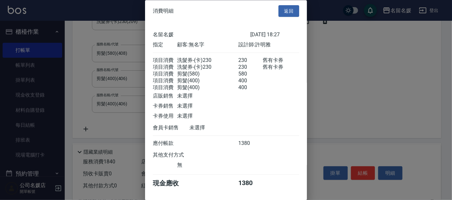
scroll to position [24, 0]
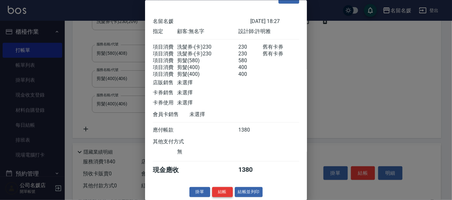
click at [225, 189] on button "結帳" at bounding box center [222, 192] width 21 height 10
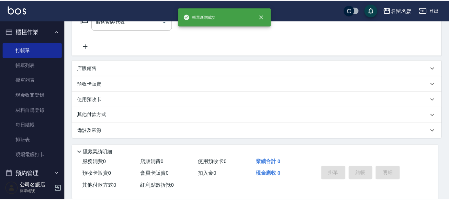
scroll to position [0, 0]
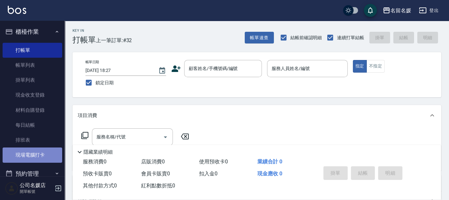
click at [40, 152] on link "現場電腦打卡" at bounding box center [33, 154] width 60 height 15
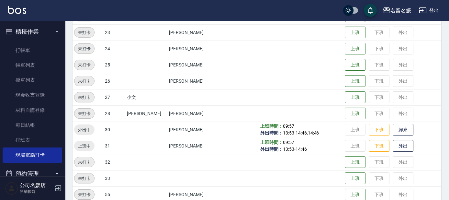
scroll to position [236, 0]
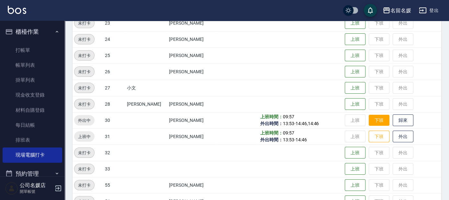
click at [362, 117] on button "下班" at bounding box center [372, 120] width 21 height 11
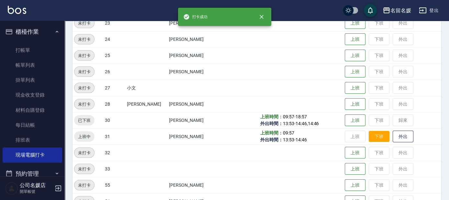
click at [362, 133] on button "下班" at bounding box center [372, 136] width 21 height 11
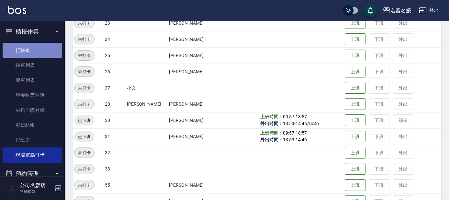
click at [34, 48] on link "打帳單" at bounding box center [33, 50] width 60 height 15
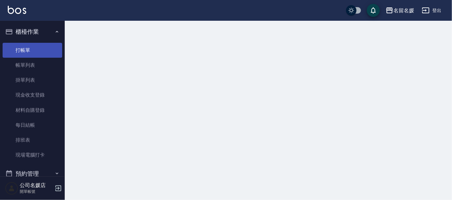
click at [34, 48] on link "打帳單" at bounding box center [33, 50] width 60 height 15
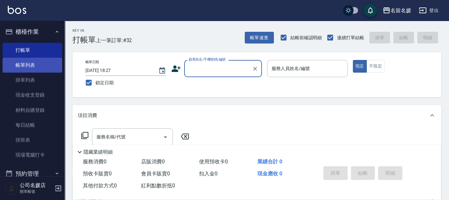
click at [44, 65] on link "帳單列表" at bounding box center [33, 65] width 60 height 15
click at [45, 65] on link "帳單列表" at bounding box center [33, 65] width 60 height 15
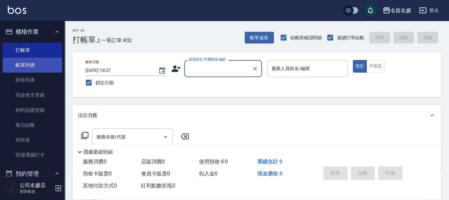
click at [45, 65] on link "帳單列表" at bounding box center [33, 65] width 60 height 15
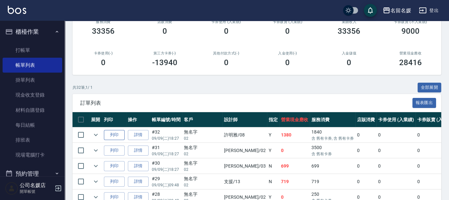
scroll to position [118, 0]
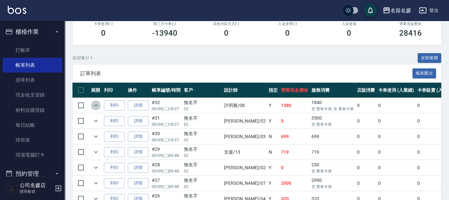
click at [94, 103] on icon "expand row" at bounding box center [96, 105] width 8 height 8
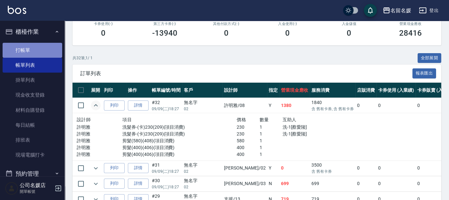
click at [46, 47] on link "打帳單" at bounding box center [33, 50] width 60 height 15
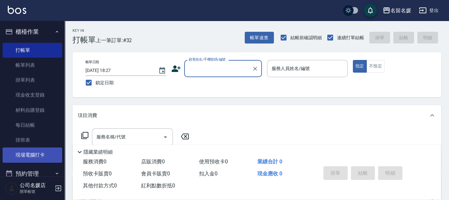
click at [32, 155] on link "現場電腦打卡" at bounding box center [33, 154] width 60 height 15
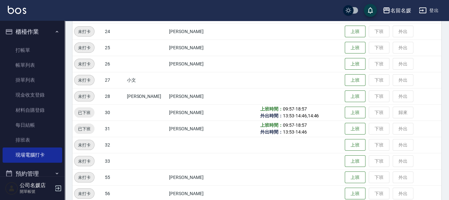
scroll to position [265, 0]
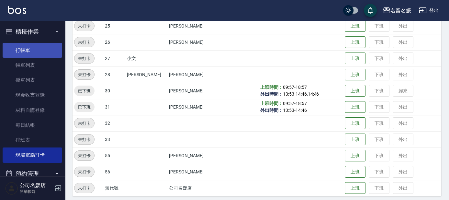
click at [35, 51] on link "打帳單" at bounding box center [33, 50] width 60 height 15
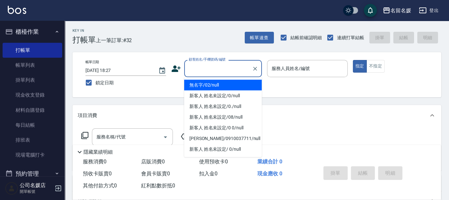
drag, startPoint x: 216, startPoint y: 73, endPoint x: 222, endPoint y: 80, distance: 9.7
click at [217, 73] on input "顧客姓名/手機號碼/編號" at bounding box center [218, 68] width 62 height 11
drag, startPoint x: 223, startPoint y: 87, endPoint x: 287, endPoint y: 65, distance: 68.2
click at [223, 87] on li "無名字/02/null" at bounding box center [223, 85] width 78 height 11
click at [285, 66] on label "服務人員姓名/編號" at bounding box center [291, 68] width 38 height 6
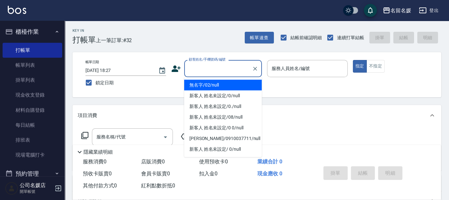
click at [285, 66] on input "服務人員姓名/編號" at bounding box center [307, 68] width 75 height 11
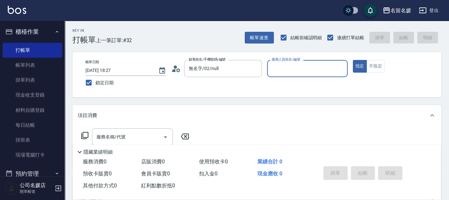
type input "無名字/02/null"
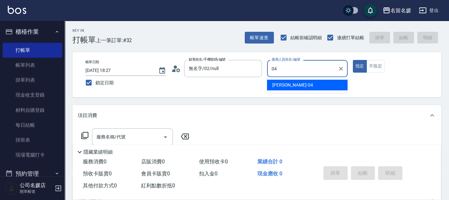
type input "04"
type button "true"
type input "葉沛琪-04"
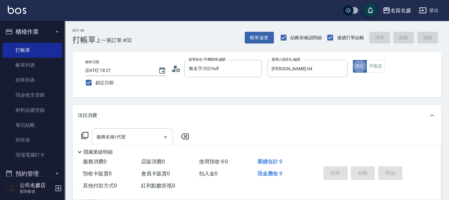
drag, startPoint x: 132, startPoint y: 141, endPoint x: 131, endPoint y: 134, distance: 7.2
click at [133, 141] on input "服務名稱/代號" at bounding box center [127, 136] width 65 height 11
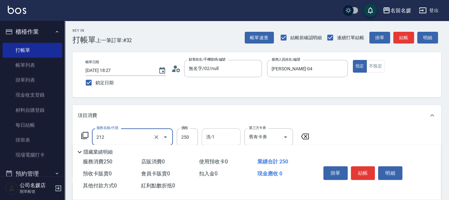
type input "洗髮券-(卡)250(212)"
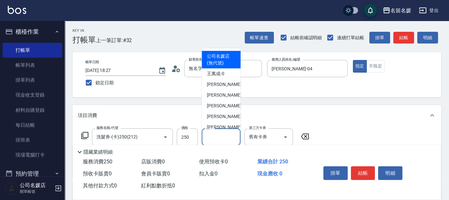
click at [212, 134] on div "洗-1 洗-1" at bounding box center [221, 136] width 39 height 17
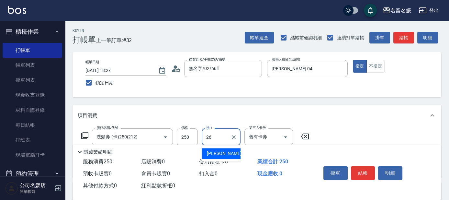
type input "蔡愛陵-26"
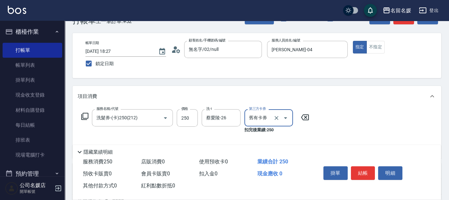
scroll to position [59, 0]
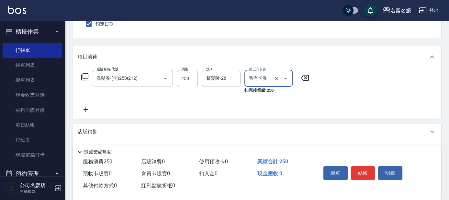
click at [89, 106] on icon at bounding box center [86, 110] width 16 height 8
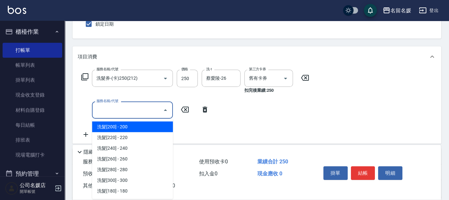
click at [111, 107] on input "服務名稱/代號" at bounding box center [127, 109] width 65 height 11
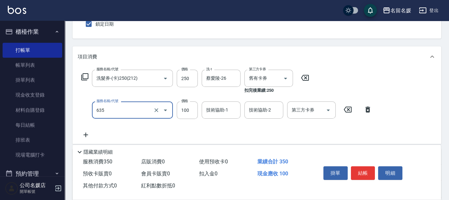
drag, startPoint x: 217, startPoint y: 107, endPoint x: 218, endPoint y: 95, distance: 11.7
click at [219, 98] on div "服務名稱/代號 洗髮券-(卡)250(212) 服務名稱/代號 價格 250 價格 洗-1 蔡愛陵-26 洗-1 第三方卡券 舊有卡券 第三方卡券 扣完後業績…" at bounding box center [227, 104] width 298 height 69
type input "煥彩.玻酸.晶膜.水療(635)"
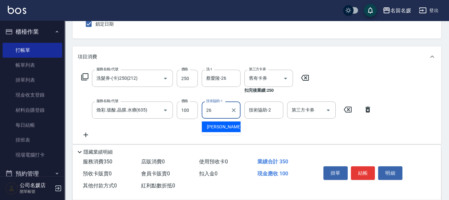
type input "蔡愛陵-26"
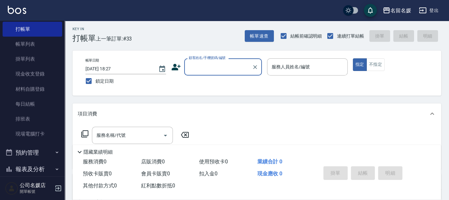
scroll to position [0, 0]
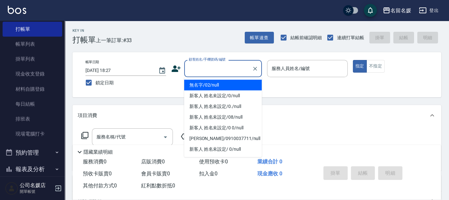
type input "0"
type input "無名字/02/null"
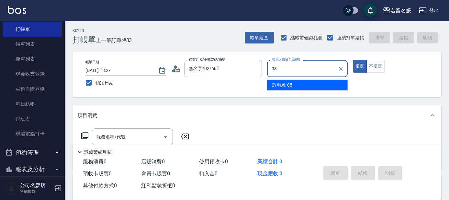
type input "許明雅-08"
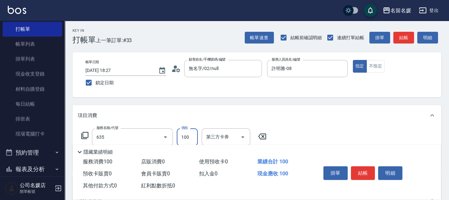
type input "煥彩.玻酸.晶膜.水療(635)"
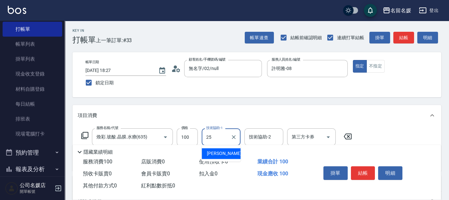
type input "楊瑋萱-25"
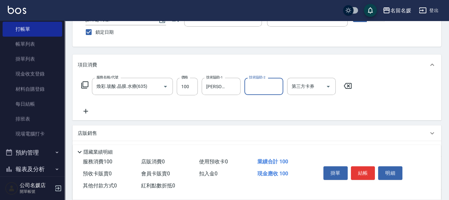
scroll to position [59, 0]
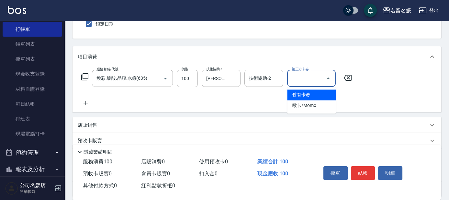
type input "舊有卡券"
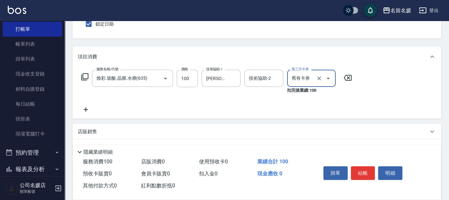
drag, startPoint x: 319, startPoint y: 79, endPoint x: 244, endPoint y: 110, distance: 81.9
click at [319, 78] on icon "Clear" at bounding box center [319, 78] width 6 height 6
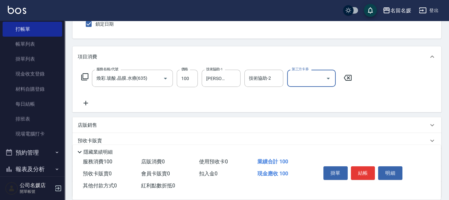
click at [89, 106] on icon at bounding box center [86, 103] width 16 height 8
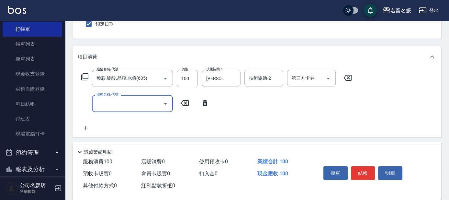
click at [106, 103] on input "服務名稱/代號" at bounding box center [127, 103] width 65 height 11
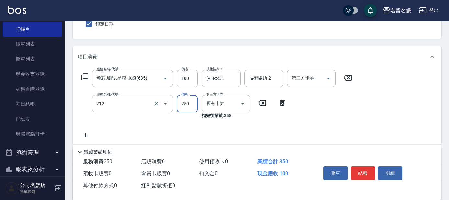
type input "洗髮券-(卡)250(212)"
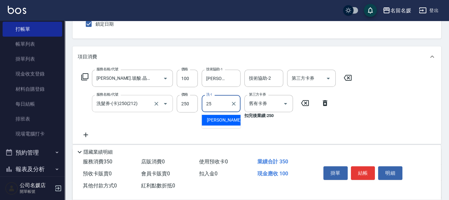
type input "楊瑋萱-25"
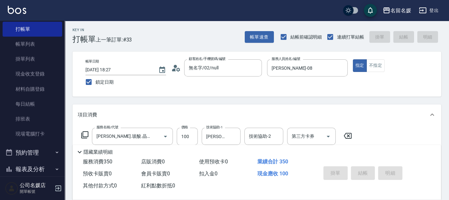
scroll to position [0, 0]
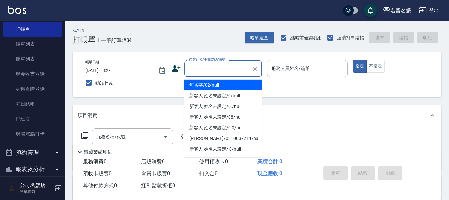
click at [212, 64] on input "顧客姓名/手機號碼/編號" at bounding box center [218, 68] width 62 height 11
click at [237, 86] on li "無名字/02/null" at bounding box center [223, 85] width 78 height 11
type input "無名字/02/null"
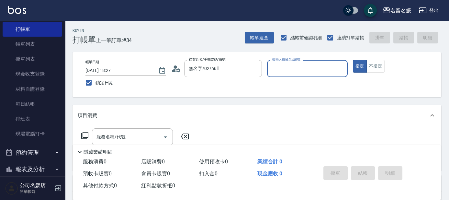
click at [289, 68] on input "服務人員姓名/編號" at bounding box center [307, 68] width 75 height 11
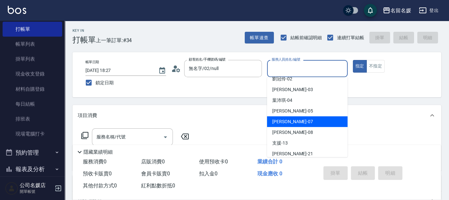
scroll to position [29, 0]
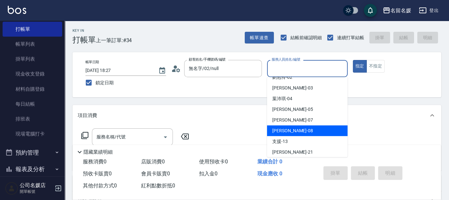
click at [292, 131] on div "許明雅 -08" at bounding box center [307, 130] width 81 height 11
type input "許明雅-08"
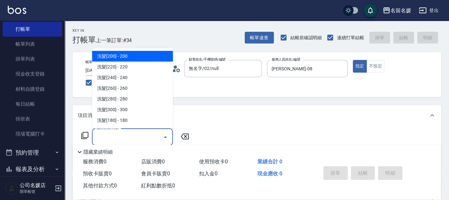
click at [115, 136] on input "服務名稱/代號" at bounding box center [127, 136] width 65 height 11
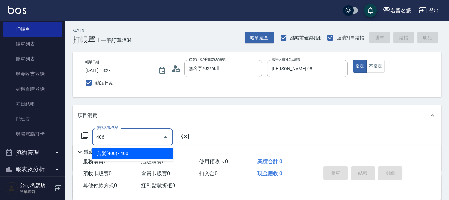
click at [136, 152] on span "剪髮(400) - 400" at bounding box center [132, 153] width 81 height 11
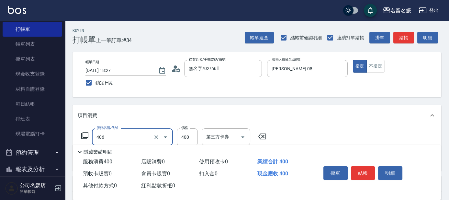
drag, startPoint x: 135, startPoint y: 139, endPoint x: 135, endPoint y: 144, distance: 5.5
click at [135, 140] on input "406" at bounding box center [123, 136] width 57 height 11
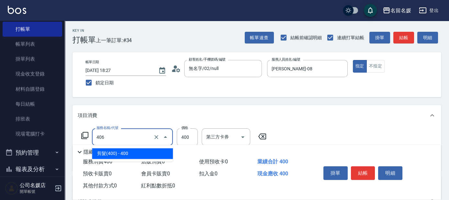
click at [144, 153] on span "剪髮(400) - 400" at bounding box center [132, 153] width 81 height 11
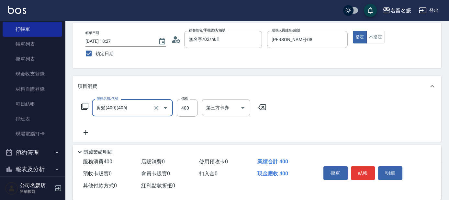
type input "剪髮(400)(406)"
click at [85, 132] on icon at bounding box center [86, 133] width 16 height 8
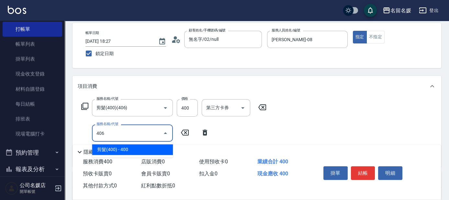
click at [154, 147] on span "剪髮(400) - 400" at bounding box center [132, 149] width 81 height 11
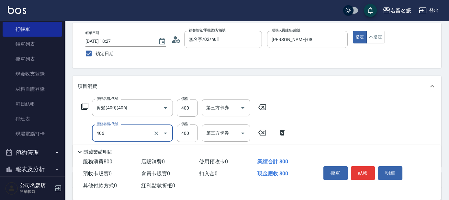
click at [133, 132] on input "406" at bounding box center [123, 132] width 57 height 11
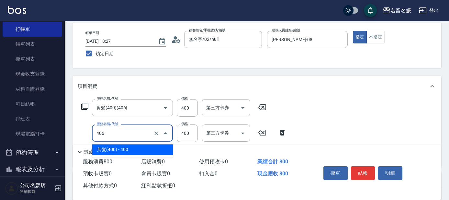
click at [146, 147] on span "剪髮(400) - 400" at bounding box center [132, 149] width 81 height 11
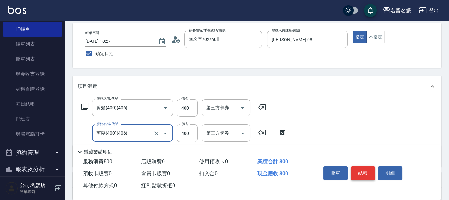
type input "剪髮(400)(406)"
click at [366, 174] on button "結帳" at bounding box center [363, 173] width 24 height 14
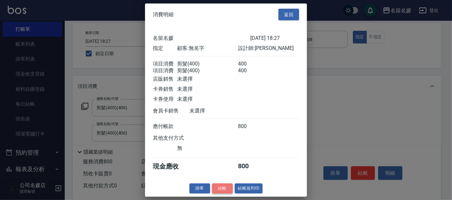
click at [224, 193] on button "結帳" at bounding box center [222, 188] width 21 height 10
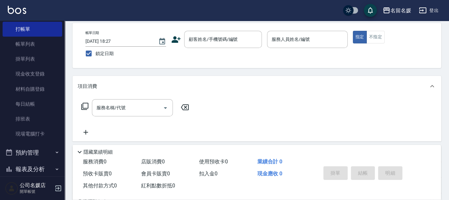
scroll to position [0, 0]
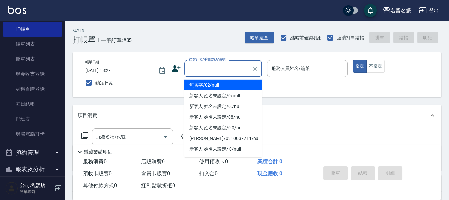
click at [239, 66] on input "顧客姓名/手機號碼/編號" at bounding box center [218, 68] width 62 height 11
type input "0"
type input "無名字/02/null"
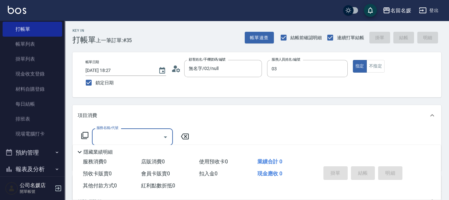
type input "蔡依芳-03"
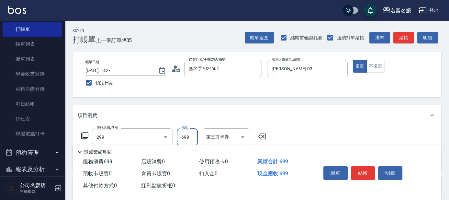
type input "滾珠洗髮699(299)"
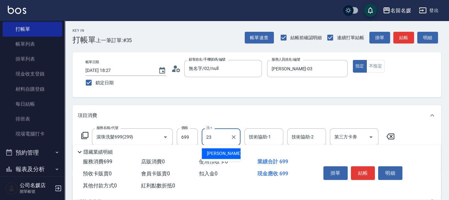
type input "俞靜嫺-23"
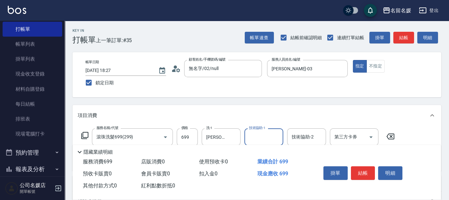
type input "3"
type input "俞靜嫺-23"
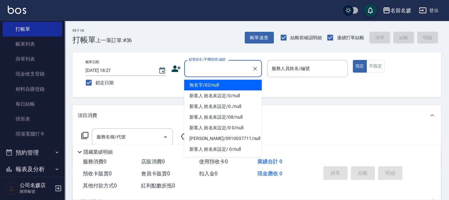
click at [218, 67] on input "顧客姓名/手機號碼/編號" at bounding box center [218, 68] width 62 height 11
click at [224, 85] on li "無名字/02/null" at bounding box center [223, 85] width 78 height 11
type input "無名字/02/null"
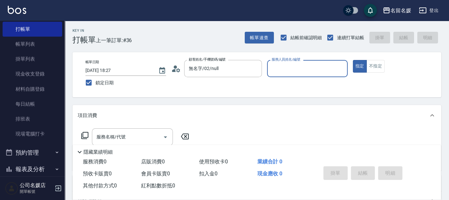
click at [278, 71] on input "服務人員姓名/編號" at bounding box center [307, 68] width 75 height 11
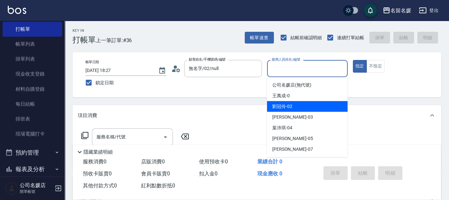
click at [292, 107] on div "劉冠伶 -02" at bounding box center [307, 106] width 81 height 11
type input "劉冠伶-02"
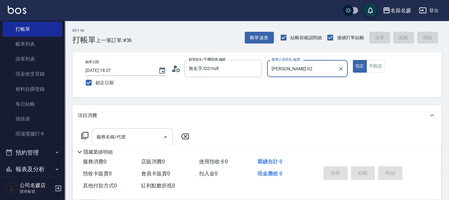
click at [152, 135] on input "服務名稱/代號" at bounding box center [127, 136] width 65 height 11
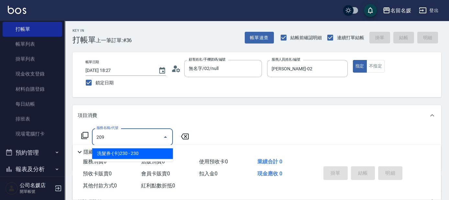
click at [154, 154] on span "洗髮券-(卡)230 - 230" at bounding box center [132, 153] width 81 height 11
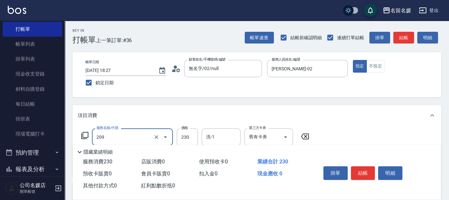
click at [135, 137] on input "209" at bounding box center [123, 136] width 57 height 11
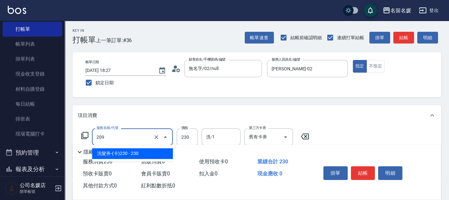
click at [139, 155] on span "洗髮券-(卡)230 - 230" at bounding box center [132, 153] width 81 height 11
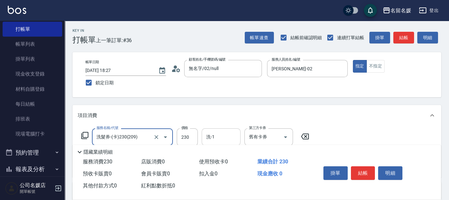
type input "洗髮券-(卡)230(209)"
click at [228, 139] on input "洗-1" at bounding box center [221, 136] width 33 height 11
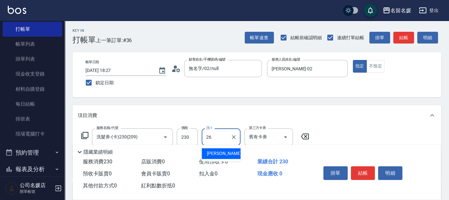
click at [217, 151] on span "蔡愛陵 -26" at bounding box center [227, 153] width 41 height 7
type input "蔡愛陵-26"
click at [361, 168] on button "結帳" at bounding box center [363, 173] width 24 height 14
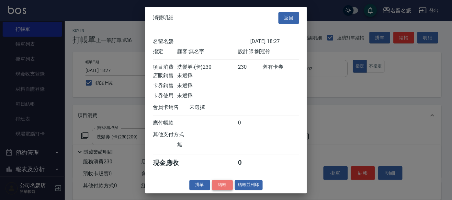
click at [224, 187] on button "結帳" at bounding box center [222, 185] width 21 height 10
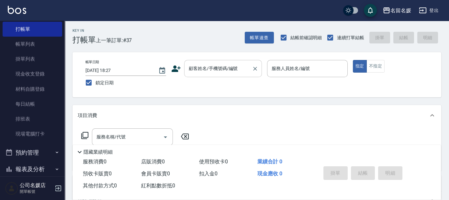
click at [224, 71] on input "顧客姓名/手機號碼/編號" at bounding box center [218, 68] width 62 height 11
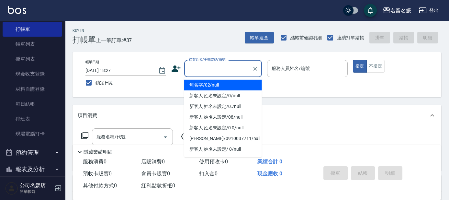
click at [248, 82] on li "無名字/02/null" at bounding box center [223, 85] width 78 height 11
type input "無名字/02/null"
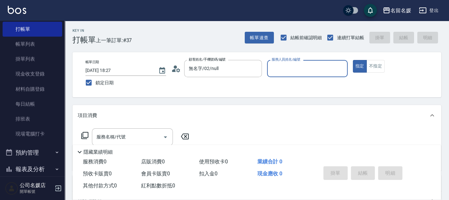
click at [296, 65] on input "服務人員姓名/編號" at bounding box center [307, 68] width 75 height 11
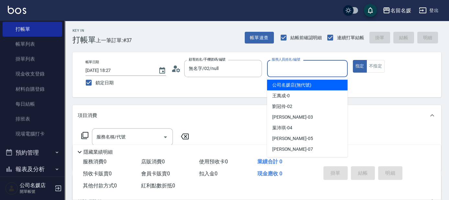
click at [278, 64] on input "服務人員姓名/編號" at bounding box center [307, 68] width 75 height 11
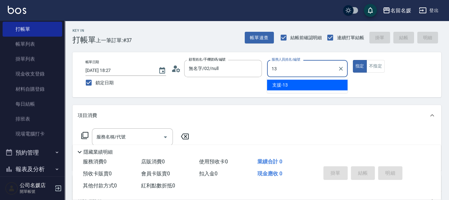
click at [281, 84] on span "支援 -13" at bounding box center [280, 85] width 16 height 7
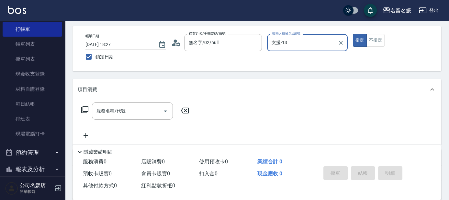
scroll to position [29, 0]
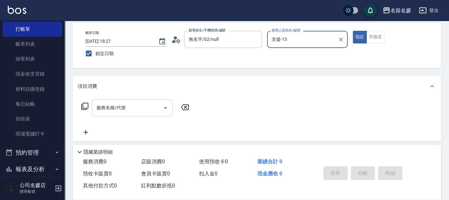
type input "支援-13"
click at [141, 107] on input "服務名稱/代號" at bounding box center [127, 107] width 65 height 11
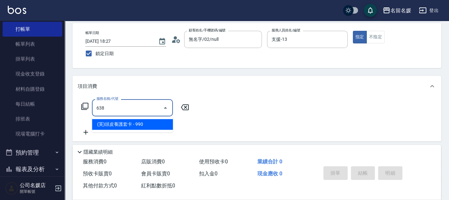
drag, startPoint x: 158, startPoint y: 125, endPoint x: 140, endPoint y: 115, distance: 21.5
click at [157, 124] on span "(芙)頭皮養護套卡 - 990" at bounding box center [132, 124] width 81 height 11
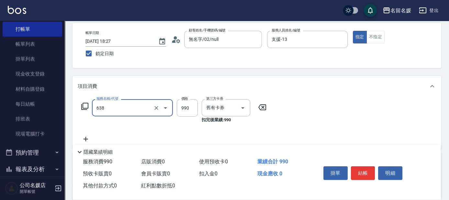
drag, startPoint x: 132, startPoint y: 106, endPoint x: 135, endPoint y: 112, distance: 7.1
click at [133, 106] on input "638" at bounding box center [123, 107] width 57 height 11
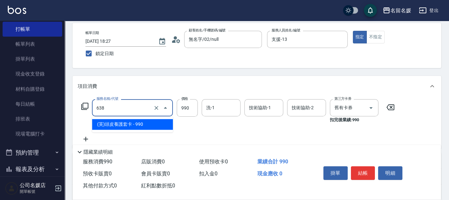
drag, startPoint x: 136, startPoint y: 122, endPoint x: 208, endPoint y: 119, distance: 72.0
click at [141, 121] on span "(芙)頭皮養護套卡 - 990" at bounding box center [132, 124] width 81 height 11
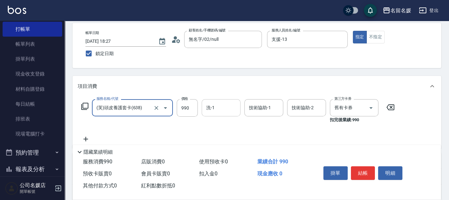
type input "(芙)頭皮養護套卡(638)"
click at [215, 112] on input "洗-1" at bounding box center [221, 107] width 33 height 11
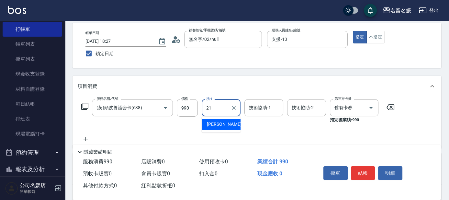
click at [221, 124] on span "許庭瑀 -21" at bounding box center [227, 124] width 41 height 7
type input "許庭瑀-21"
click at [262, 109] on input "技術協助-1" at bounding box center [264, 107] width 33 height 11
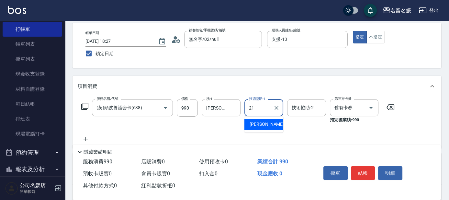
click at [276, 121] on div "許庭瑀 -21" at bounding box center [264, 124] width 39 height 11
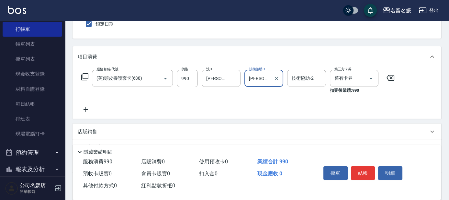
type input "許庭瑀-21"
click at [85, 106] on icon at bounding box center [86, 110] width 16 height 8
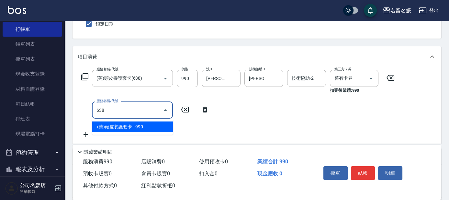
click at [123, 124] on span "(芙)頭皮養護套卡 - 990" at bounding box center [132, 126] width 81 height 11
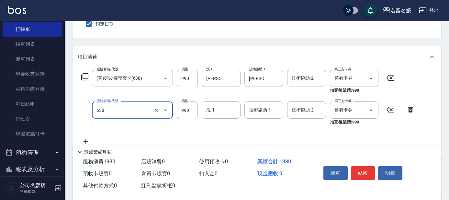
drag, startPoint x: 131, startPoint y: 114, endPoint x: 137, endPoint y: 118, distance: 7.6
click at [131, 114] on input "638" at bounding box center [123, 109] width 57 height 11
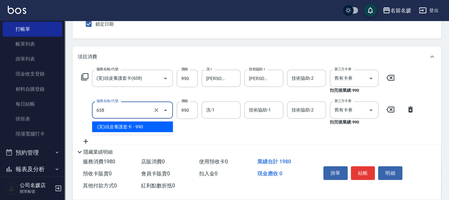
drag, startPoint x: 149, startPoint y: 124, endPoint x: 190, endPoint y: 120, distance: 41.0
click at [158, 124] on span "(芙)頭皮養護套卡 - 990" at bounding box center [132, 126] width 81 height 11
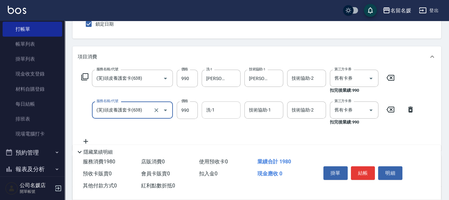
type input "(芙)頭皮養護套卡(638)"
click at [213, 111] on div "洗-1 洗-1" at bounding box center [221, 109] width 39 height 17
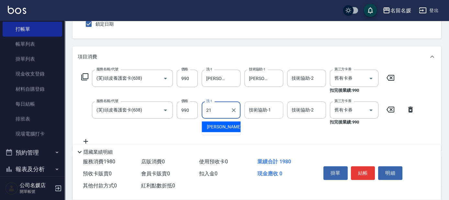
drag, startPoint x: 218, startPoint y: 124, endPoint x: 263, endPoint y: 114, distance: 45.5
click at [221, 123] on span "許庭瑀 -21" at bounding box center [227, 126] width 41 height 7
type input "許庭瑀-21"
click at [263, 114] on input "技術協助-1" at bounding box center [264, 109] width 33 height 11
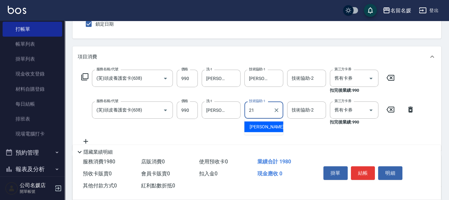
click at [266, 126] on span "許庭瑀 -21" at bounding box center [270, 126] width 41 height 7
type input "許庭瑀-21"
click at [365, 171] on button "結帳" at bounding box center [363, 173] width 24 height 14
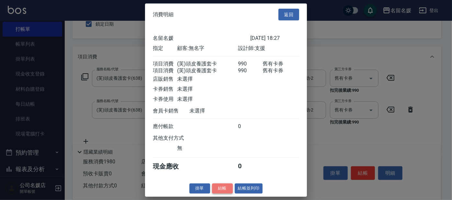
click at [220, 193] on button "結帳" at bounding box center [222, 188] width 21 height 10
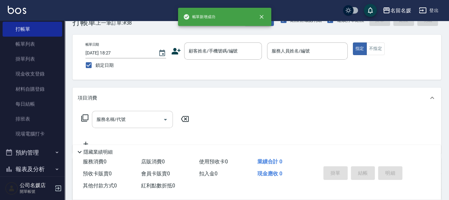
scroll to position [0, 0]
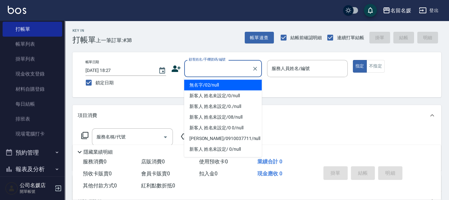
click at [214, 71] on input "顧客姓名/手機號碼/編號" at bounding box center [218, 68] width 62 height 11
click at [229, 87] on li "無名字/02/null" at bounding box center [223, 85] width 78 height 11
type input "無名字/02/null"
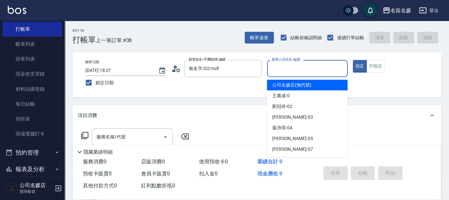
click at [307, 68] on input "服務人員姓名/編號" at bounding box center [307, 68] width 75 height 11
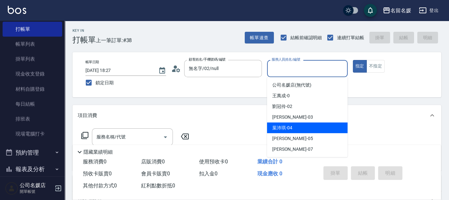
scroll to position [29, 0]
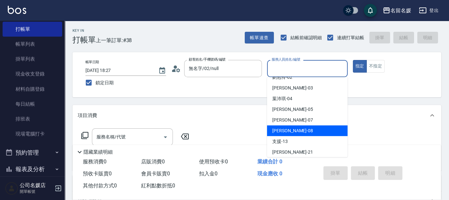
click at [294, 129] on div "許明雅 -08" at bounding box center [307, 130] width 81 height 11
type input "許明雅-08"
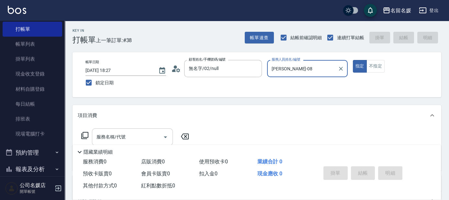
click at [114, 136] on div "服務名稱/代號 服務名稱/代號" at bounding box center [132, 136] width 81 height 17
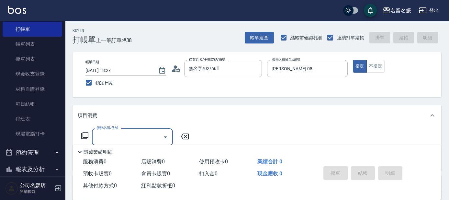
click at [140, 137] on input "服務名稱/代號" at bounding box center [127, 136] width 65 height 11
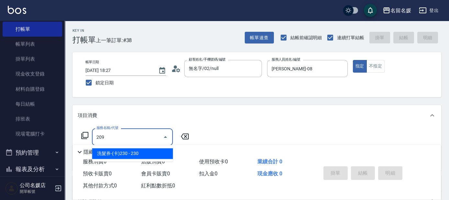
click at [140, 151] on span "洗髮券-(卡)230 - 230" at bounding box center [132, 153] width 81 height 11
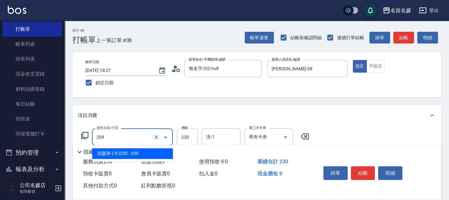
click at [133, 136] on input "209" at bounding box center [123, 136] width 57 height 11
drag, startPoint x: 135, startPoint y: 153, endPoint x: 145, endPoint y: 150, distance: 11.3
click at [137, 153] on span "洗髮券-(卡)230 - 230" at bounding box center [132, 153] width 81 height 11
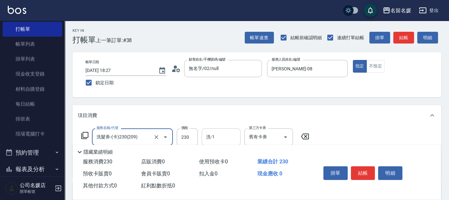
type input "洗髮券-(卡)230(209)"
click at [215, 138] on input "洗-1" at bounding box center [221, 136] width 33 height 11
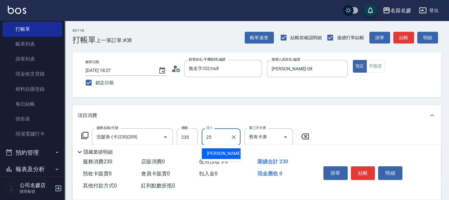
click at [213, 155] on span "楊瑋萱 -25" at bounding box center [227, 153] width 41 height 7
type input "楊瑋萱-25"
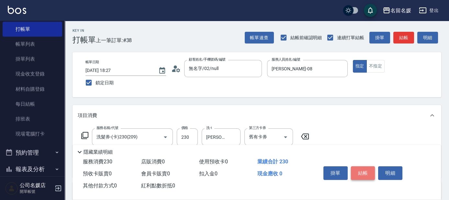
click at [364, 171] on button "結帳" at bounding box center [363, 173] width 24 height 14
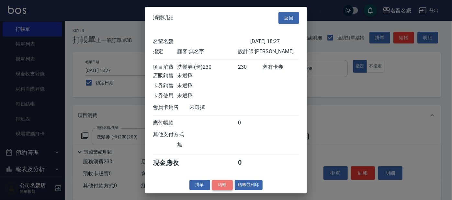
click at [218, 189] on button "結帳" at bounding box center [222, 185] width 21 height 10
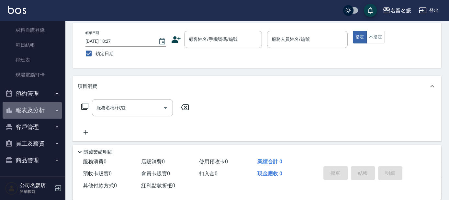
click at [32, 111] on button "報表及分析" at bounding box center [33, 110] width 60 height 17
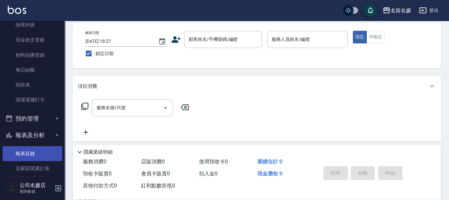
scroll to position [51, 0]
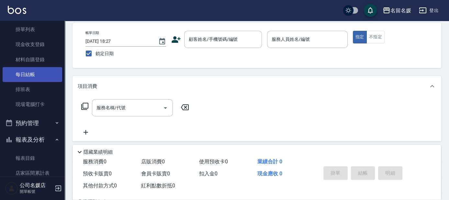
click at [35, 71] on link "每日結帳" at bounding box center [33, 74] width 60 height 15
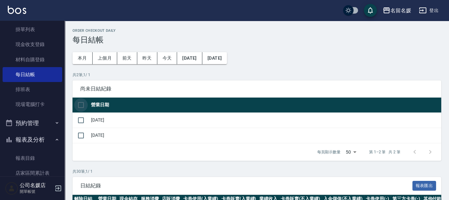
click at [81, 105] on input "checkbox" at bounding box center [81, 105] width 14 height 14
checkbox input "true"
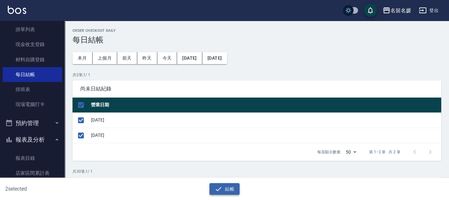
click at [221, 190] on icon "button" at bounding box center [219, 189] width 8 height 8
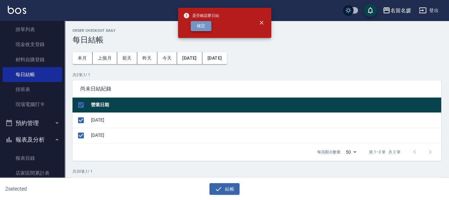
click at [202, 27] on button "確定" at bounding box center [201, 26] width 21 height 10
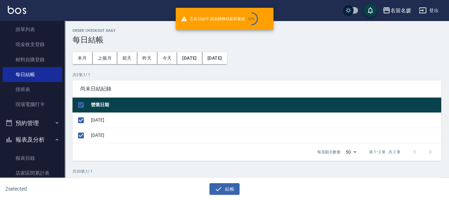
checkbox input "false"
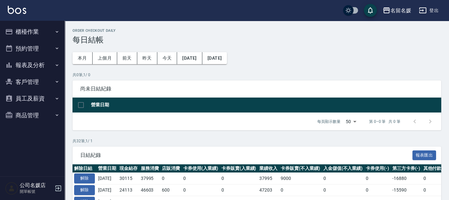
click at [35, 64] on button "報表及分析" at bounding box center [33, 65] width 60 height 17
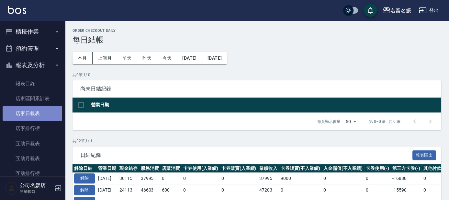
click at [34, 112] on link "店家日報表" at bounding box center [33, 113] width 60 height 15
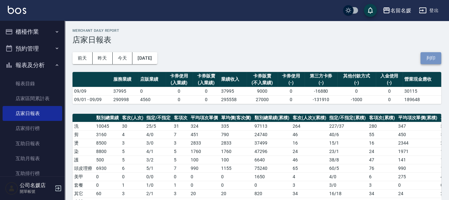
click at [432, 59] on button "列印" at bounding box center [431, 58] width 21 height 12
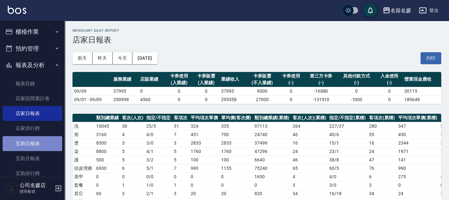
click at [36, 141] on link "互助日報表" at bounding box center [33, 143] width 60 height 15
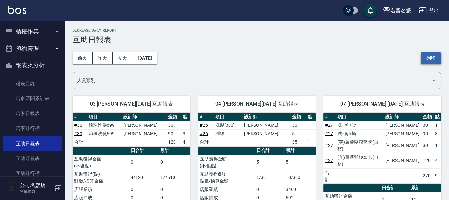
click at [432, 55] on button "列印" at bounding box center [431, 58] width 21 height 12
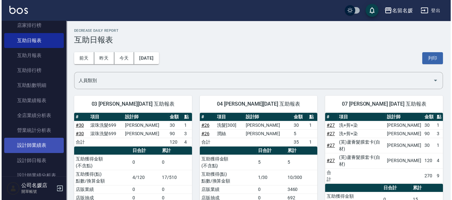
scroll to position [118, 0]
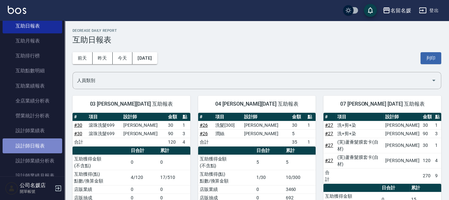
click at [40, 144] on link "設計師日報表" at bounding box center [33, 145] width 60 height 15
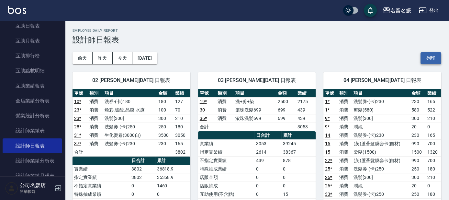
click at [433, 59] on button "列印" at bounding box center [431, 58] width 21 height 12
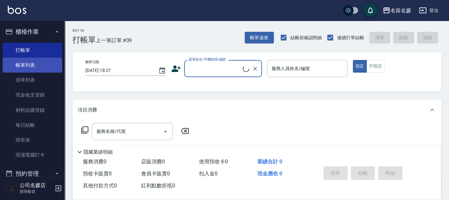
click at [45, 64] on link "帳單列表" at bounding box center [33, 65] width 60 height 15
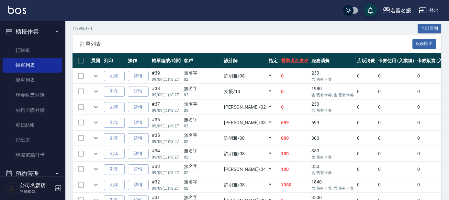
scroll to position [177, 0]
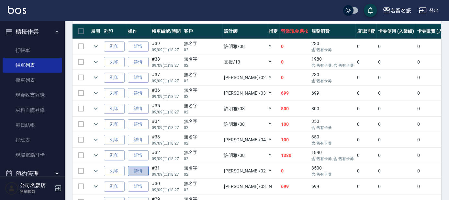
click at [139, 168] on link "詳情" at bounding box center [138, 171] width 21 height 10
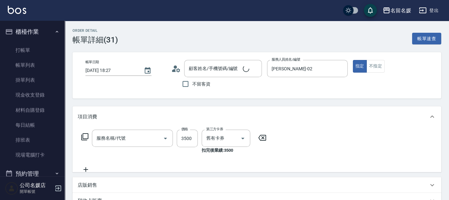
type input "2025/09/09 18:27"
type input "[PERSON_NAME]-02"
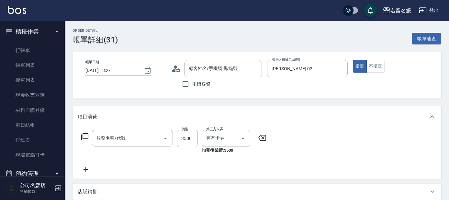
type input "生化燙卷(3000自)(630)"
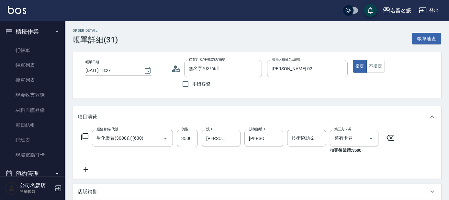
type input "無名字/02/null"
click at [44, 52] on link "打帳單" at bounding box center [33, 50] width 60 height 15
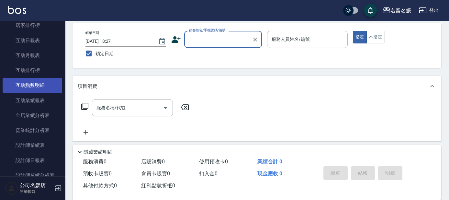
scroll to position [236, 0]
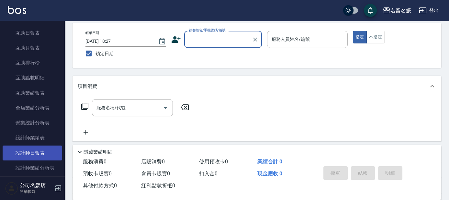
click at [34, 149] on link "設計師日報表" at bounding box center [33, 152] width 60 height 15
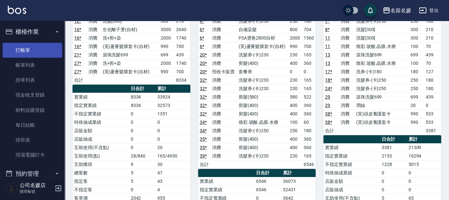
click at [43, 47] on link "打帳單" at bounding box center [33, 50] width 60 height 15
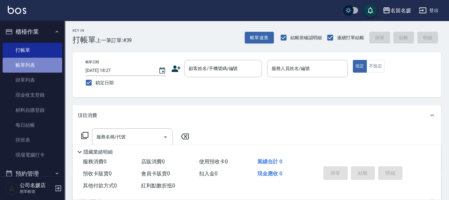
click at [45, 65] on link "帳單列表" at bounding box center [33, 65] width 60 height 15
click at [45, 66] on link "帳單列表" at bounding box center [33, 65] width 60 height 15
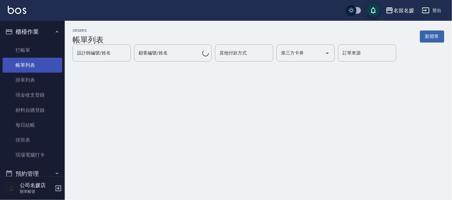
click at [42, 67] on link "帳單列表" at bounding box center [33, 65] width 60 height 15
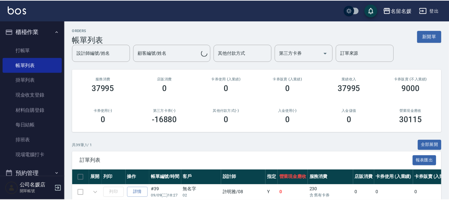
scroll to position [85, 0]
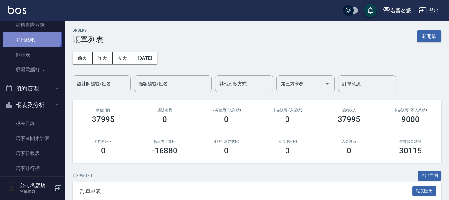
click at [29, 47] on link "每日結帳" at bounding box center [33, 39] width 60 height 15
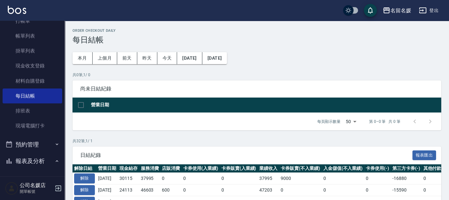
scroll to position [59, 0]
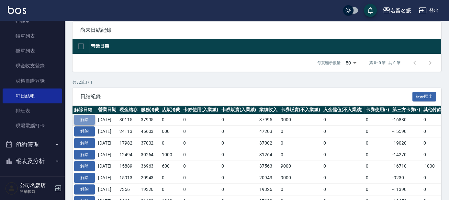
click at [85, 119] on button "解除" at bounding box center [84, 120] width 21 height 10
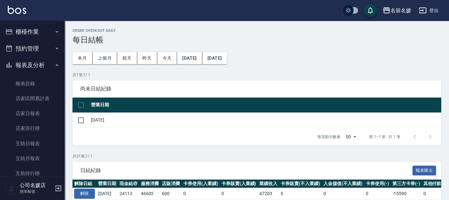
click at [26, 31] on button "櫃檯作業" at bounding box center [33, 31] width 60 height 17
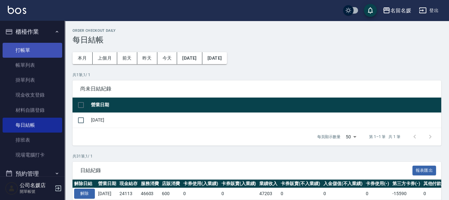
click at [33, 47] on link "打帳單" at bounding box center [33, 50] width 60 height 15
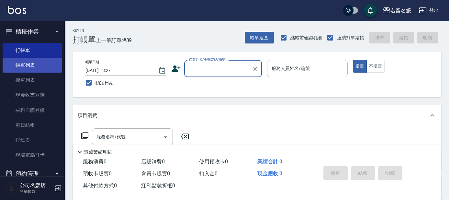
click at [42, 66] on link "帳單列表" at bounding box center [33, 65] width 60 height 15
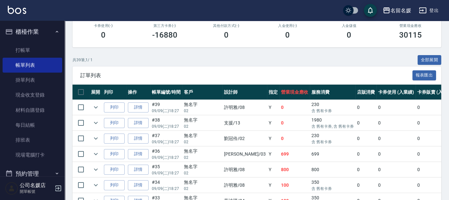
scroll to position [118, 0]
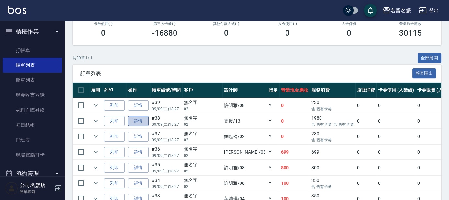
click at [140, 120] on link "詳情" at bounding box center [138, 121] width 21 height 10
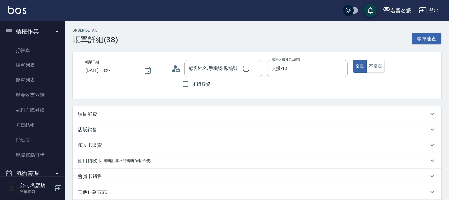
type input "[DATE] 18:27"
type input "支援-13"
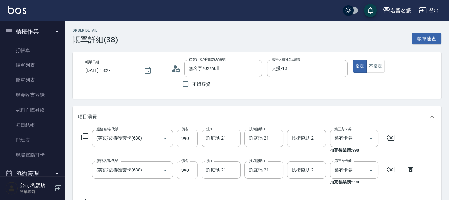
type input "無名字/02/null"
type input "(芙)頭皮養護套卡(638)"
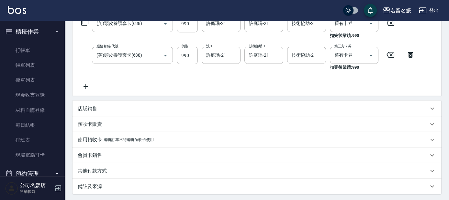
scroll to position [147, 0]
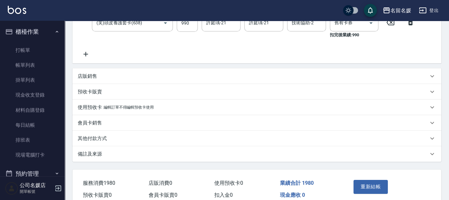
click at [379, 181] on button "重新結帳" at bounding box center [371, 187] width 34 height 14
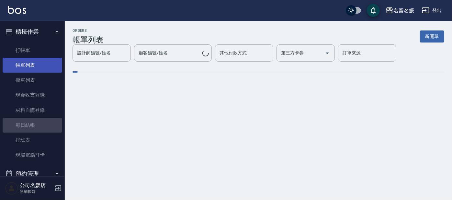
click at [38, 118] on link "每日結帳" at bounding box center [33, 125] width 60 height 15
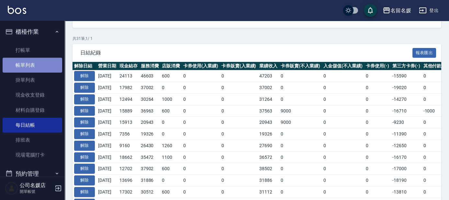
click at [44, 62] on link "帳單列表" at bounding box center [33, 65] width 60 height 15
click at [50, 67] on link "帳單列表" at bounding box center [33, 65] width 60 height 15
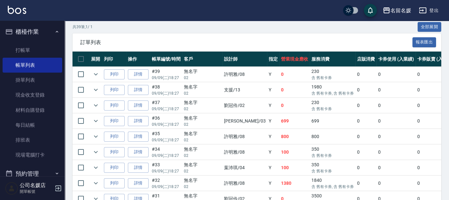
scroll to position [177, 0]
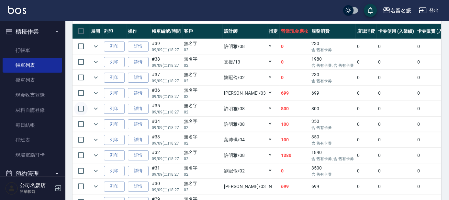
click at [80, 107] on input "checkbox" at bounding box center [81, 109] width 14 height 14
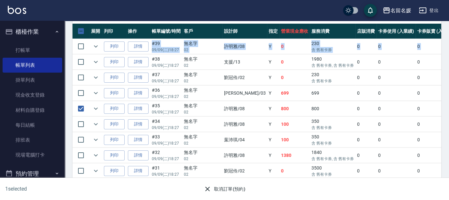
drag, startPoint x: 121, startPoint y: 48, endPoint x: 156, endPoint y: 155, distance: 111.9
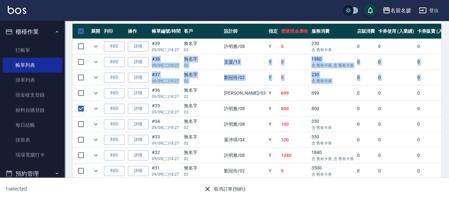
click at [82, 107] on input "checkbox" at bounding box center [81, 109] width 14 height 14
checkbox input "false"
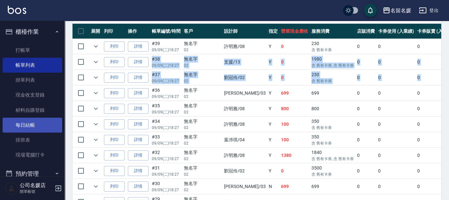
click at [19, 132] on link "每日結帳" at bounding box center [33, 125] width 60 height 15
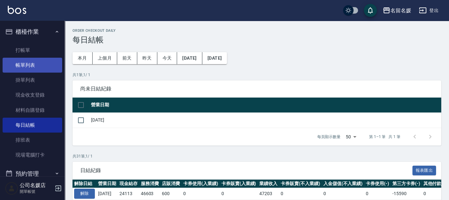
click at [29, 69] on link "帳單列表" at bounding box center [33, 65] width 60 height 15
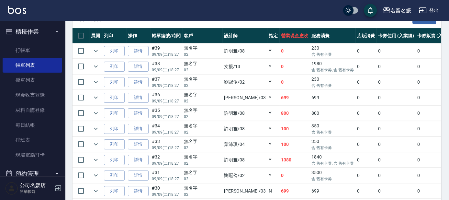
scroll to position [177, 0]
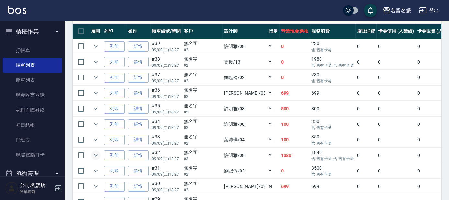
click at [91, 154] on button "expand row" at bounding box center [96, 155] width 10 height 10
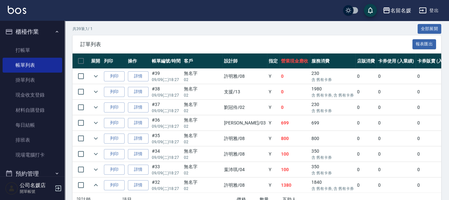
scroll to position [147, 0]
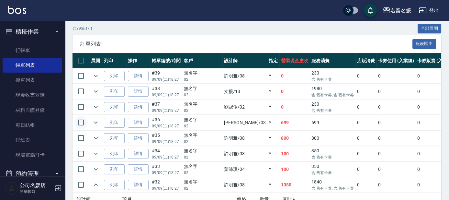
click at [76, 119] on input "checkbox" at bounding box center [81, 123] width 14 height 14
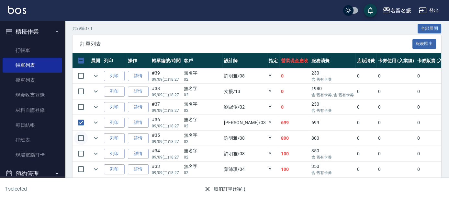
drag, startPoint x: 84, startPoint y: 124, endPoint x: 79, endPoint y: 132, distance: 9.3
click at [84, 124] on input "checkbox" at bounding box center [81, 123] width 14 height 14
checkbox input "false"
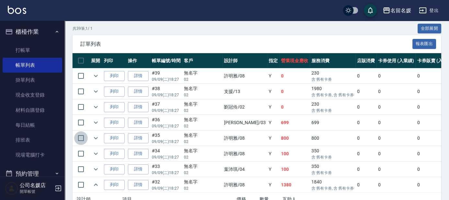
click at [78, 135] on input "checkbox" at bounding box center [81, 138] width 14 height 14
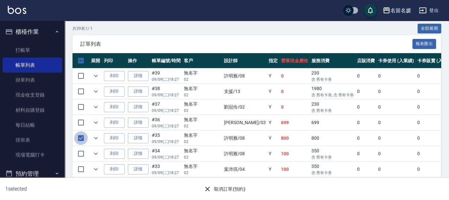
click at [81, 138] on input "checkbox" at bounding box center [81, 138] width 14 height 14
checkbox input "false"
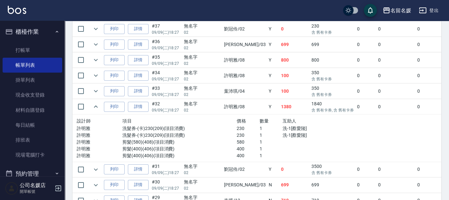
scroll to position [236, 0]
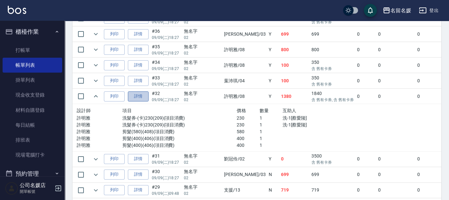
click at [133, 96] on link "詳情" at bounding box center [138, 96] width 21 height 10
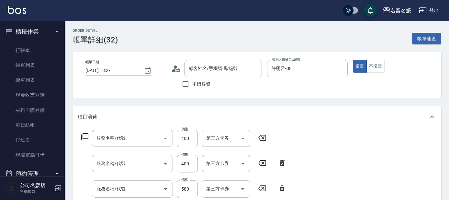
type input "2025/09/09 18:27"
type input "許明雅-08"
type input "無名字/02/null"
type input "剪髮(400)(406)"
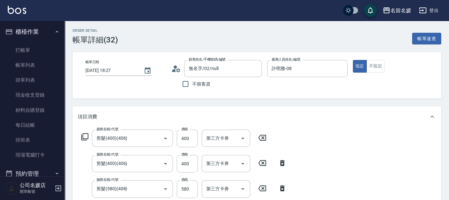
type input "剪髮(580)(408)"
type input "洗髮券-(卡)230(209)"
click at [260, 134] on icon at bounding box center [262, 138] width 16 height 8
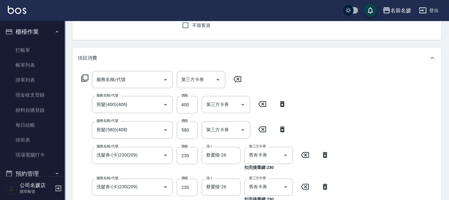
click at [261, 106] on icon at bounding box center [263, 104] width 8 height 6
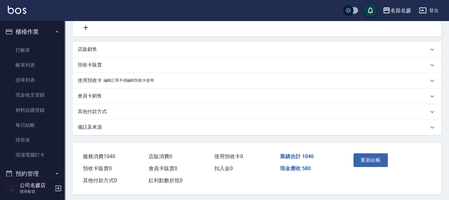
scroll to position [253, 0]
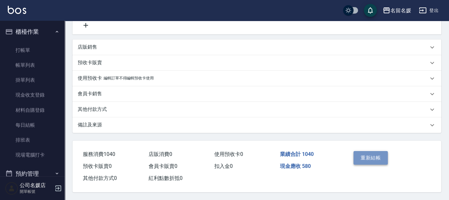
click at [362, 155] on button "重新結帳" at bounding box center [371, 158] width 34 height 14
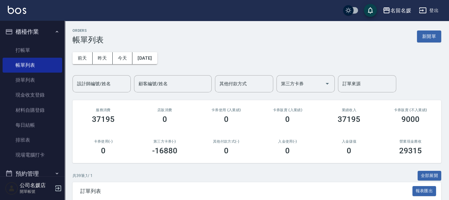
scroll to position [88, 0]
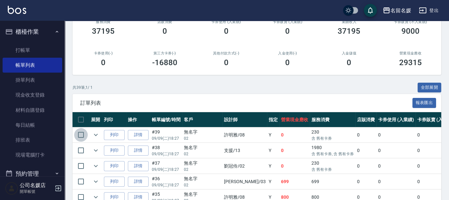
click at [82, 132] on input "checkbox" at bounding box center [81, 135] width 14 height 14
checkbox input "true"
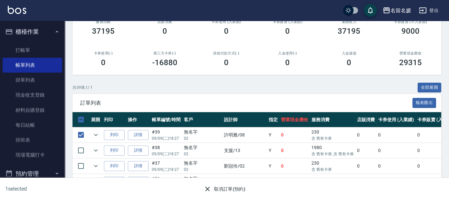
click at [221, 188] on button "取消訂單(預約)" at bounding box center [224, 189] width 47 height 12
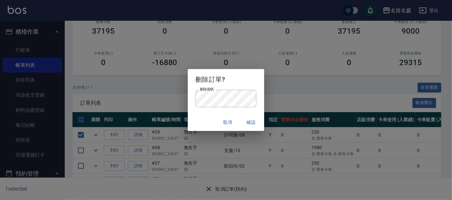
drag, startPoint x: 249, startPoint y: 121, endPoint x: 213, endPoint y: 119, distance: 36.3
click at [213, 119] on div "取消 確認" at bounding box center [226, 122] width 76 height 17
click at [226, 124] on button "取消" at bounding box center [228, 122] width 21 height 12
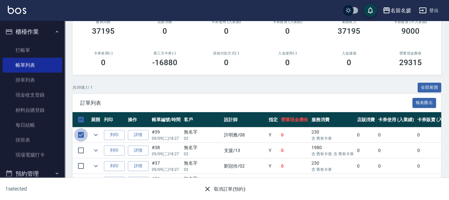
click at [82, 134] on input "checkbox" at bounding box center [81, 135] width 14 height 14
checkbox input "false"
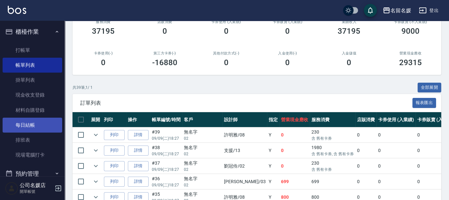
click at [35, 118] on ul "打帳單 帳單列表 掛單列表 現金收支登錄 材料自購登錄 每日結帳 排班表 現場電腦打卡" at bounding box center [33, 102] width 60 height 125
click at [32, 126] on link "每日結帳" at bounding box center [33, 125] width 60 height 15
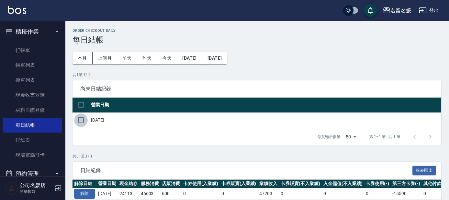
click at [82, 122] on input "checkbox" at bounding box center [81, 120] width 14 height 14
checkbox input "true"
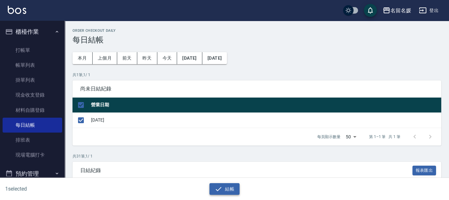
click at [221, 189] on icon "button" at bounding box center [219, 189] width 8 height 8
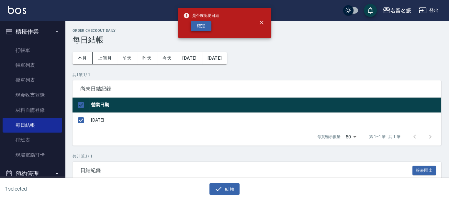
click at [199, 27] on button "確定" at bounding box center [201, 26] width 21 height 10
checkbox input "false"
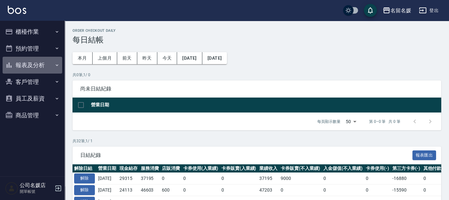
click at [20, 68] on button "報表及分析" at bounding box center [33, 65] width 60 height 17
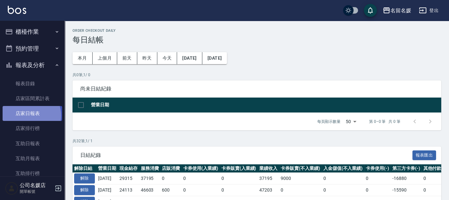
click at [30, 115] on link "店家日報表" at bounding box center [33, 113] width 60 height 15
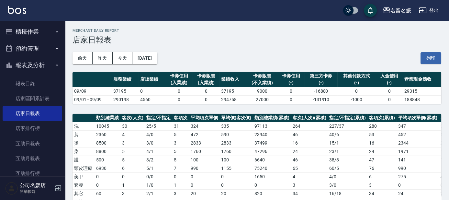
drag, startPoint x: 425, startPoint y: 58, endPoint x: 380, endPoint y: 211, distance: 159.5
click at [380, 200] on html "名留名媛 登出 櫃檯作業 打帳單 帳單列表 掛單列表 現金收支登錄 材料自購登錄 每日結帳 排班表 現場電腦打卡 預約管理 預約管理 單日預約紀錄 單週預約紀…" at bounding box center [224, 193] width 449 height 386
click at [433, 53] on button "列印" at bounding box center [431, 58] width 21 height 12
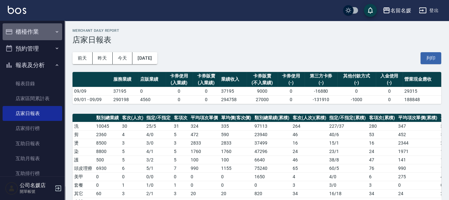
click at [41, 32] on button "櫃檯作業" at bounding box center [33, 31] width 60 height 17
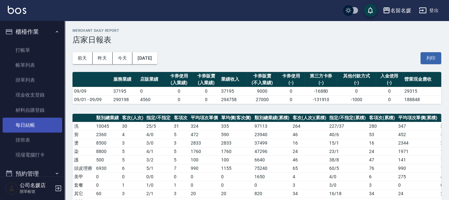
click at [31, 122] on link "每日結帳" at bounding box center [33, 125] width 60 height 15
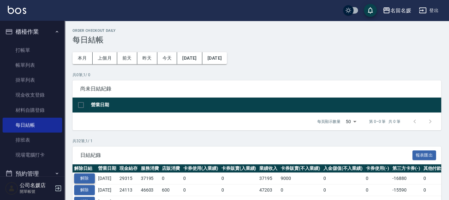
click at [88, 179] on button "解除" at bounding box center [84, 178] width 21 height 10
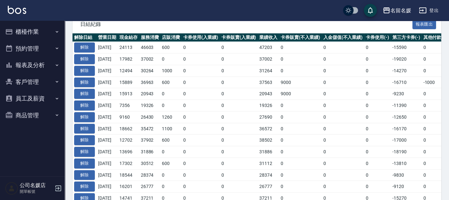
scroll to position [59, 0]
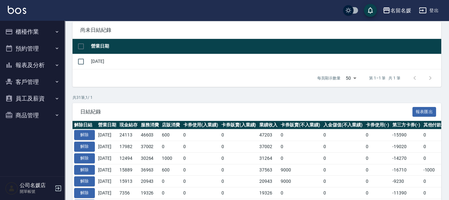
click at [31, 31] on button "櫃檯作業" at bounding box center [33, 31] width 60 height 17
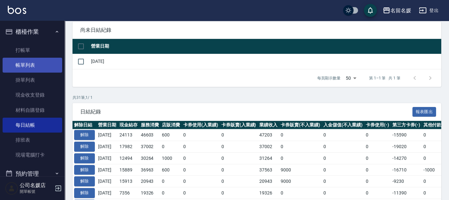
click at [25, 68] on link "帳單列表" at bounding box center [33, 65] width 60 height 15
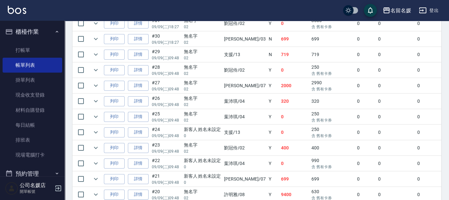
scroll to position [353, 0]
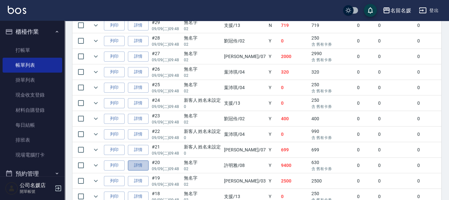
click at [132, 161] on link "詳情" at bounding box center [138, 165] width 21 height 10
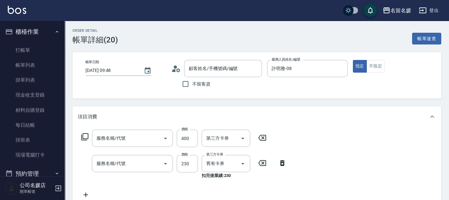
type input "[DATE] 09:48"
type input "許明雅-08"
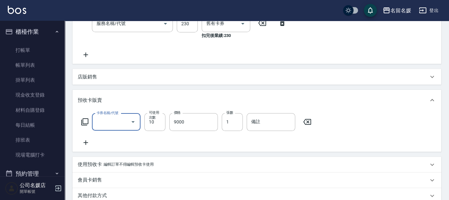
type input "剪髮(400)(406)"
type input "洗髮券-(卡)230(209)"
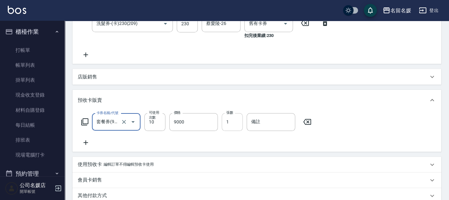
type input "無名字/02/null"
type input "套餐券(991)"
click at [306, 121] on icon at bounding box center [307, 122] width 16 height 8
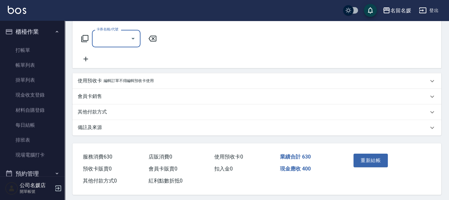
scroll to position [228, 0]
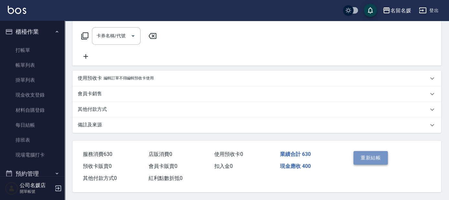
click at [377, 158] on button "重新結帳" at bounding box center [371, 158] width 34 height 14
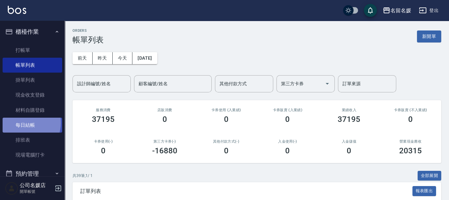
click at [23, 123] on link "每日結帳" at bounding box center [33, 125] width 60 height 15
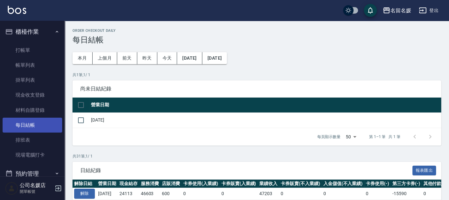
click at [43, 126] on link "每日結帳" at bounding box center [33, 125] width 60 height 15
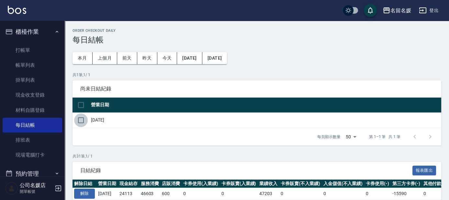
click at [78, 121] on input "checkbox" at bounding box center [81, 120] width 14 height 14
checkbox input "true"
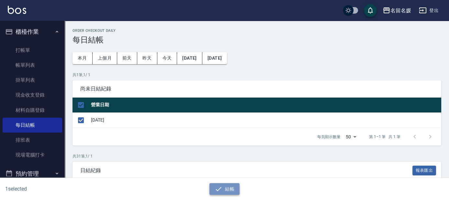
click at [218, 192] on button "結帳" at bounding box center [225, 189] width 30 height 12
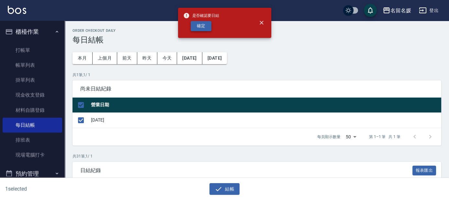
click at [196, 25] on button "確定" at bounding box center [201, 26] width 21 height 10
checkbox input "false"
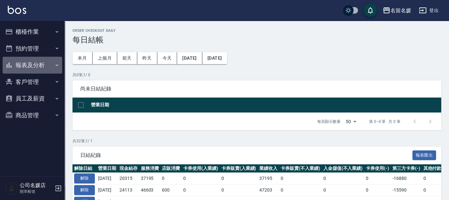
click at [43, 66] on button "報表及分析" at bounding box center [33, 65] width 60 height 17
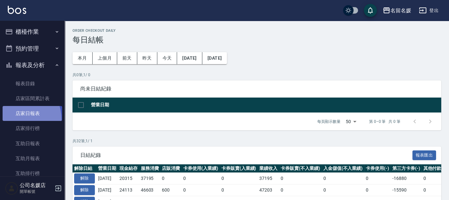
click at [17, 119] on link "店家日報表" at bounding box center [33, 113] width 60 height 15
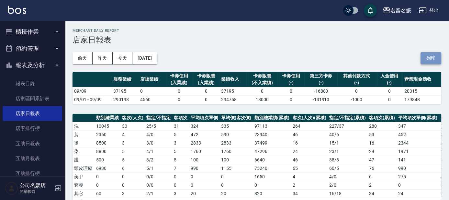
click at [437, 60] on button "列印" at bounding box center [431, 58] width 21 height 12
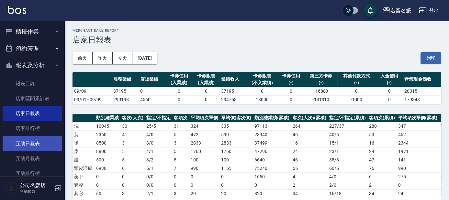
click at [38, 145] on link "互助日報表" at bounding box center [33, 143] width 60 height 15
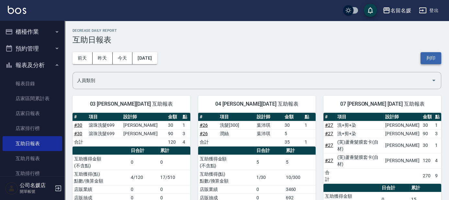
click at [422, 61] on button "列印" at bounding box center [431, 58] width 21 height 12
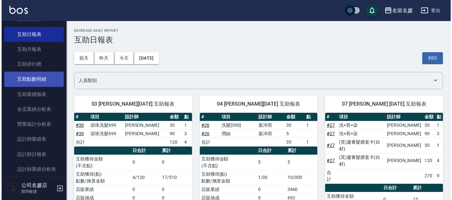
scroll to position [118, 0]
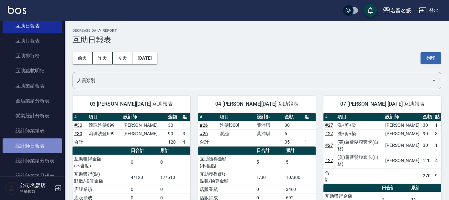
click at [33, 147] on link "設計師日報表" at bounding box center [33, 145] width 60 height 15
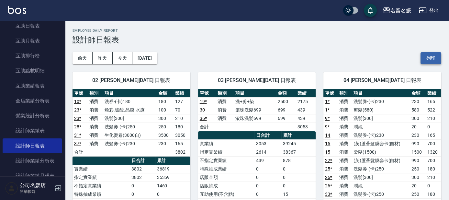
click at [437, 57] on button "列印" at bounding box center [431, 58] width 21 height 12
click at [435, 12] on button "登出" at bounding box center [429, 11] width 25 height 12
